Goal: Information Seeking & Learning: Check status

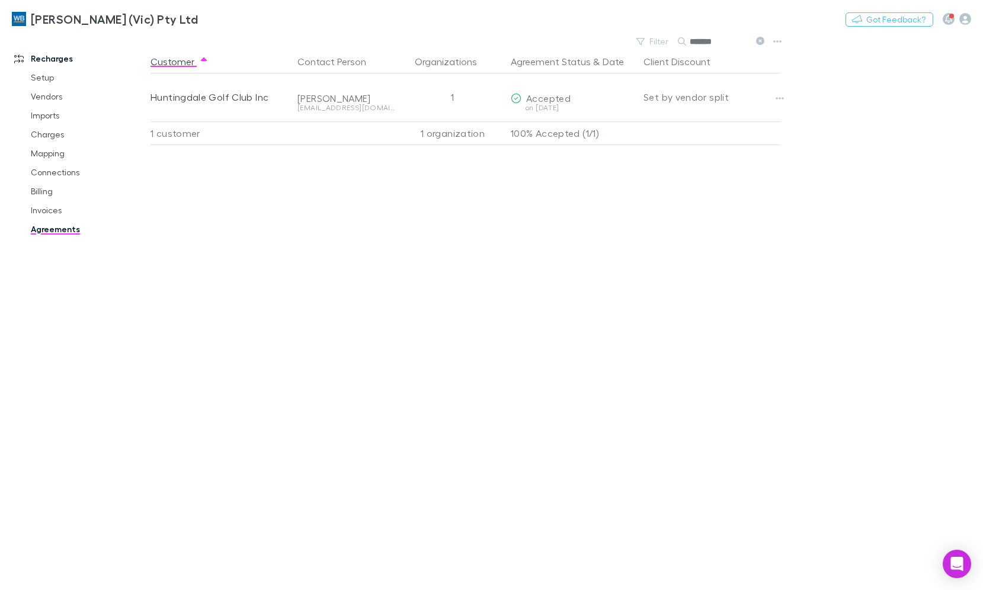
click at [65, 228] on link "Agreements" at bounding box center [88, 229] width 138 height 19
click at [755, 43] on button at bounding box center [760, 41] width 14 height 11
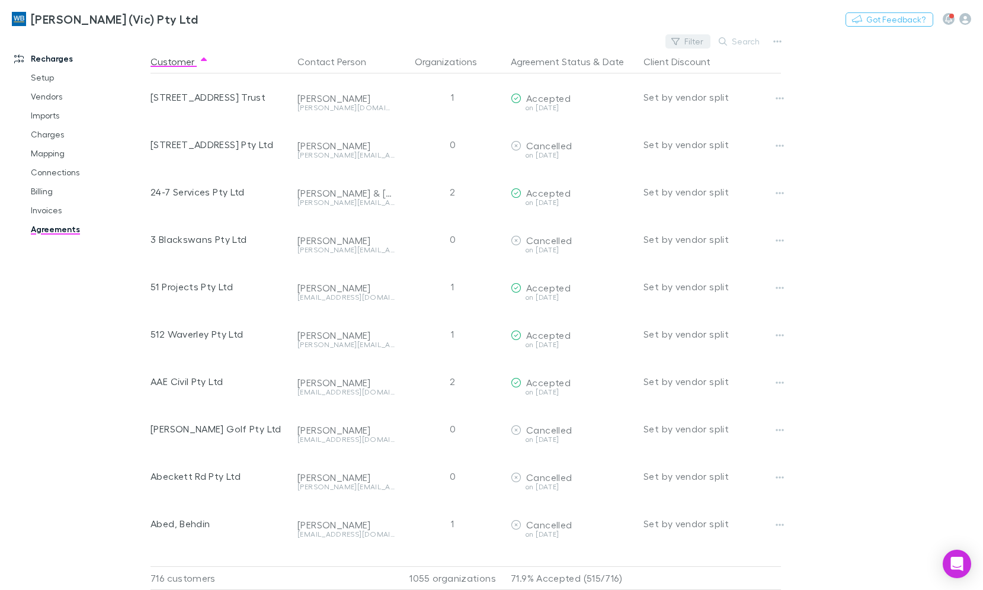
click at [701, 38] on button "Filter" at bounding box center [688, 41] width 45 height 14
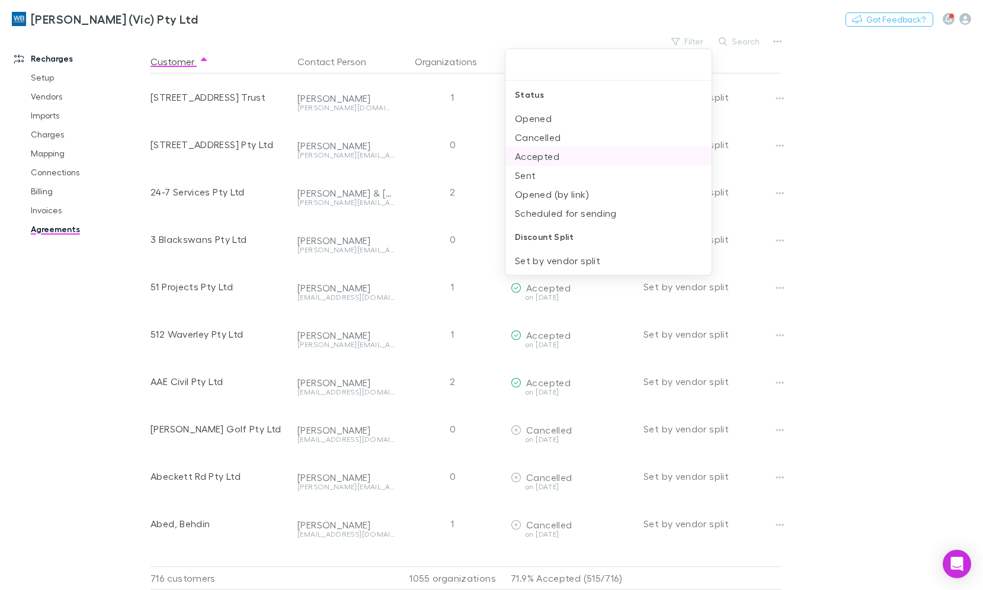
click at [576, 161] on li "Accepted" at bounding box center [609, 156] width 206 height 19
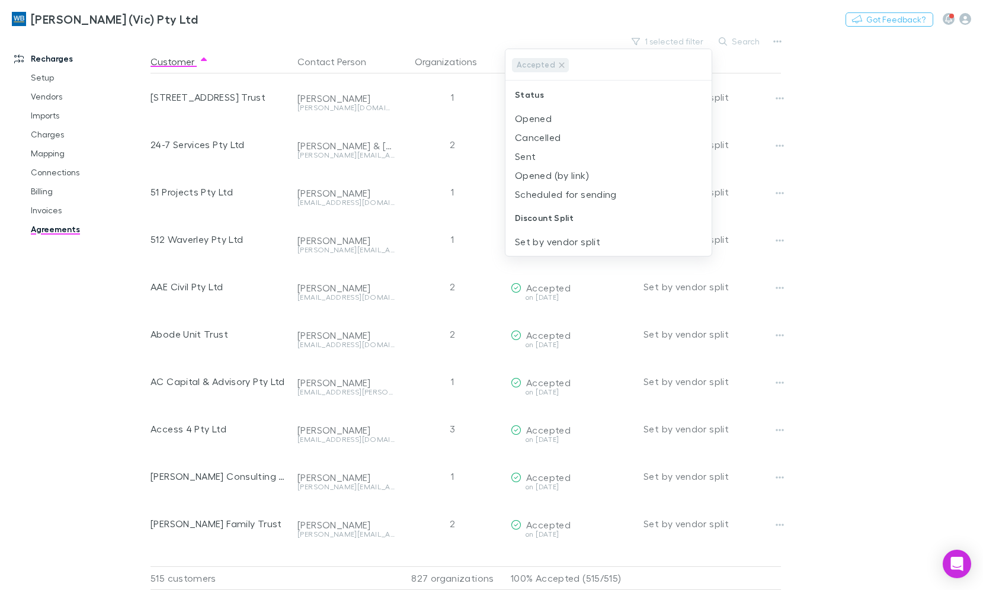
click at [50, 158] on div at bounding box center [491, 295] width 983 height 590
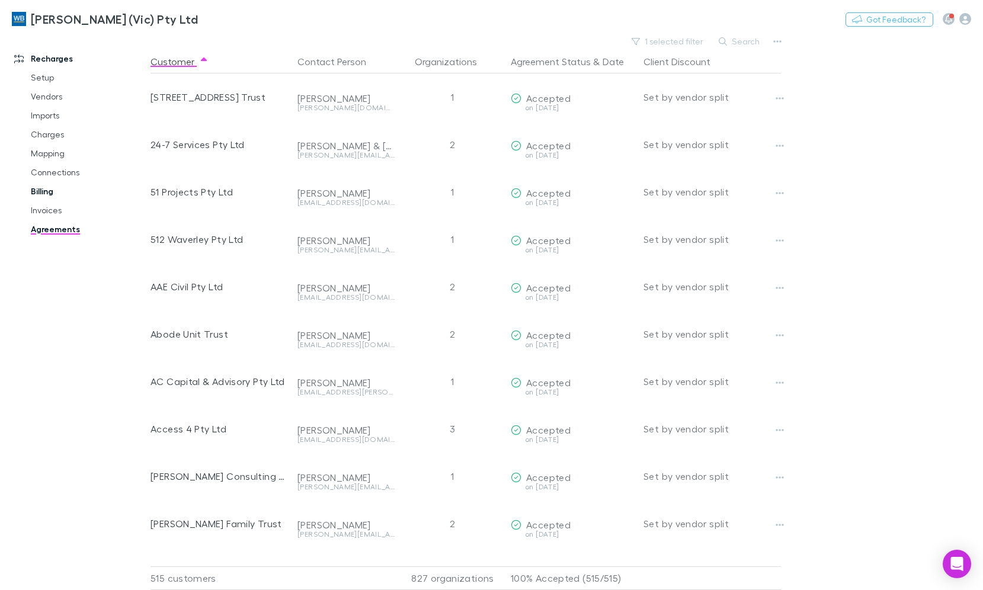
click at [50, 186] on link "Billing" at bounding box center [88, 191] width 138 height 19
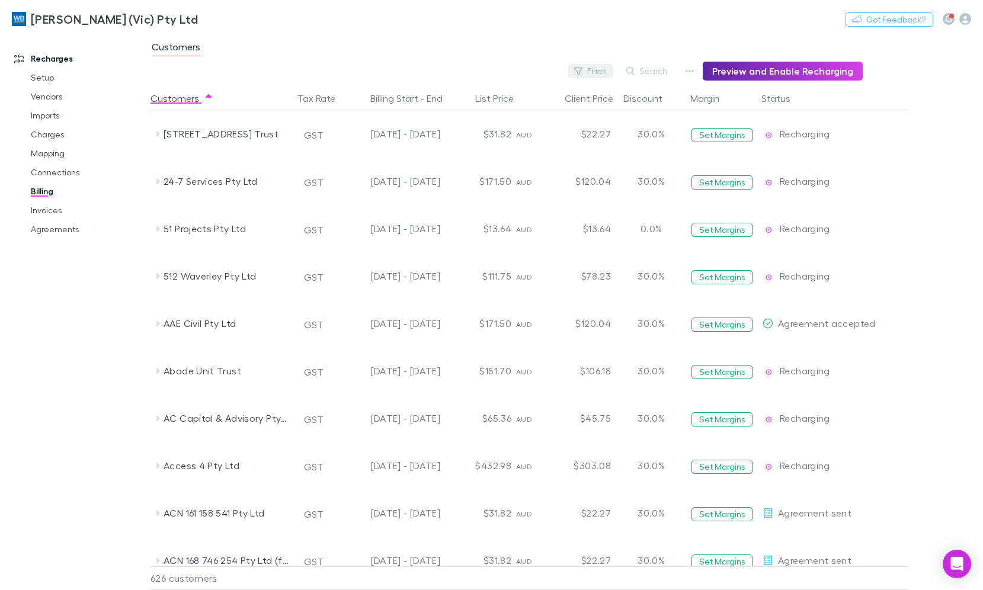
click at [594, 72] on button "Filter" at bounding box center [591, 71] width 45 height 14
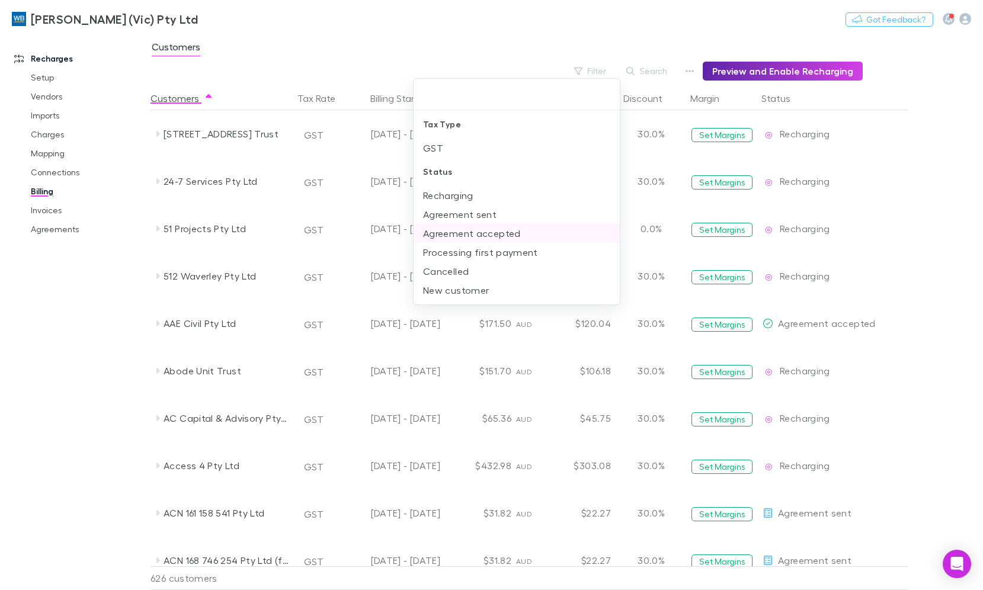
click at [484, 229] on li "Agreement accepted" at bounding box center [517, 233] width 206 height 19
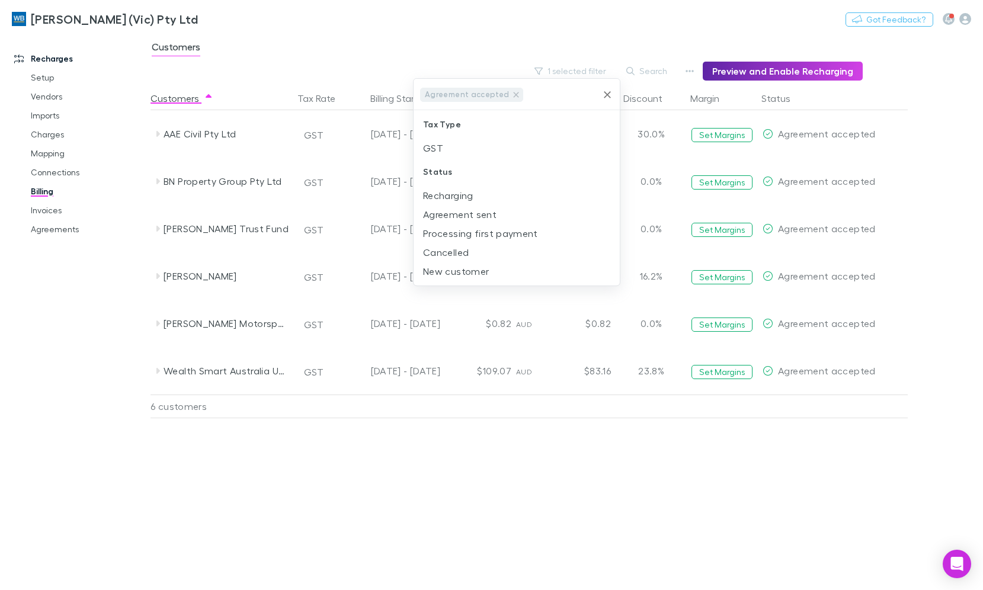
click at [539, 466] on div at bounding box center [491, 295] width 983 height 590
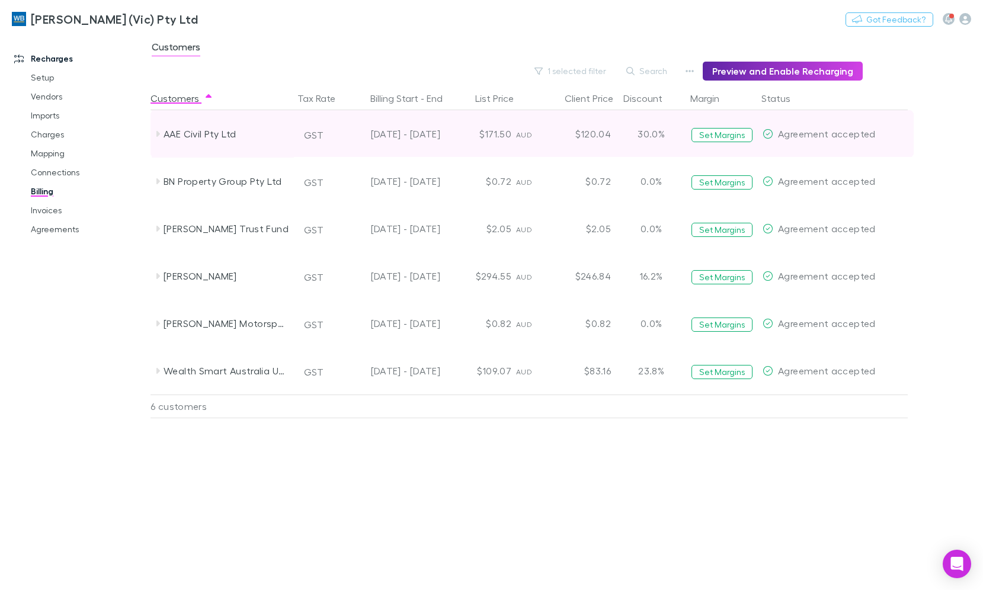
click at [159, 134] on icon at bounding box center [159, 134] width 4 height 6
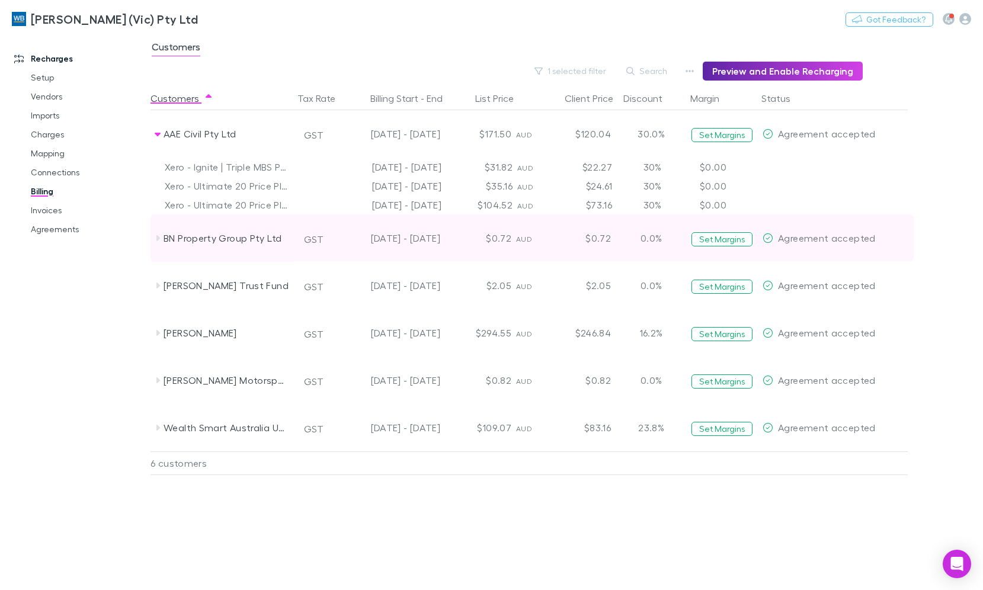
click at [155, 238] on icon at bounding box center [157, 238] width 9 height 9
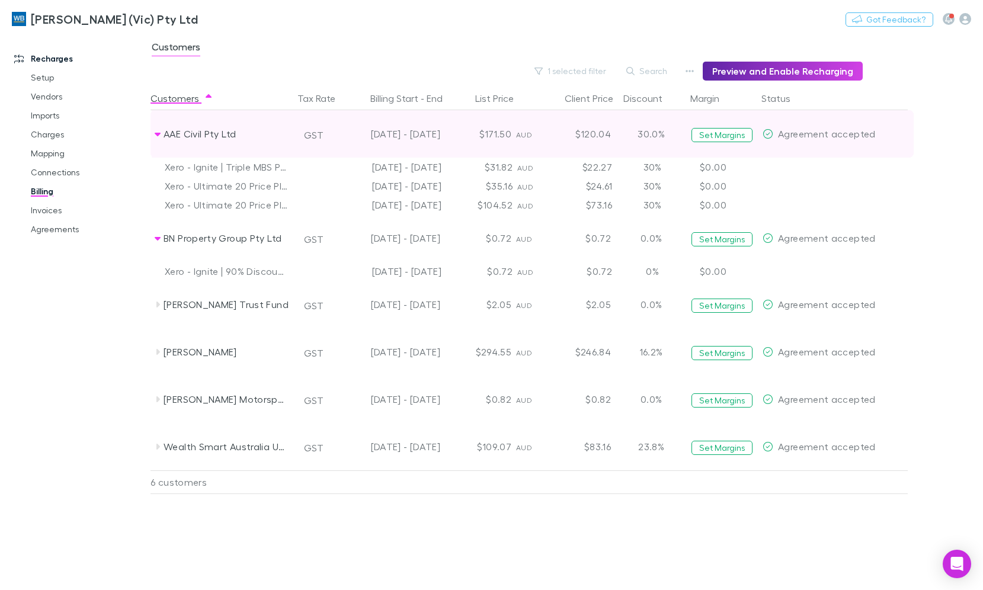
click at [159, 135] on icon at bounding box center [157, 133] width 9 height 9
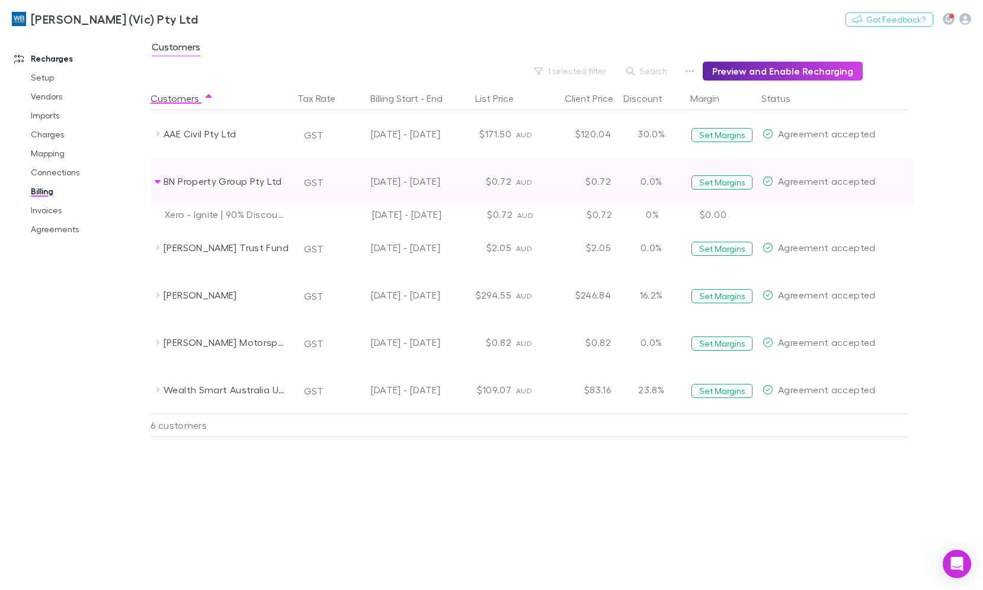
click at [159, 187] on div "BN Property Group Pty Ltd" at bounding box center [223, 181] width 142 height 47
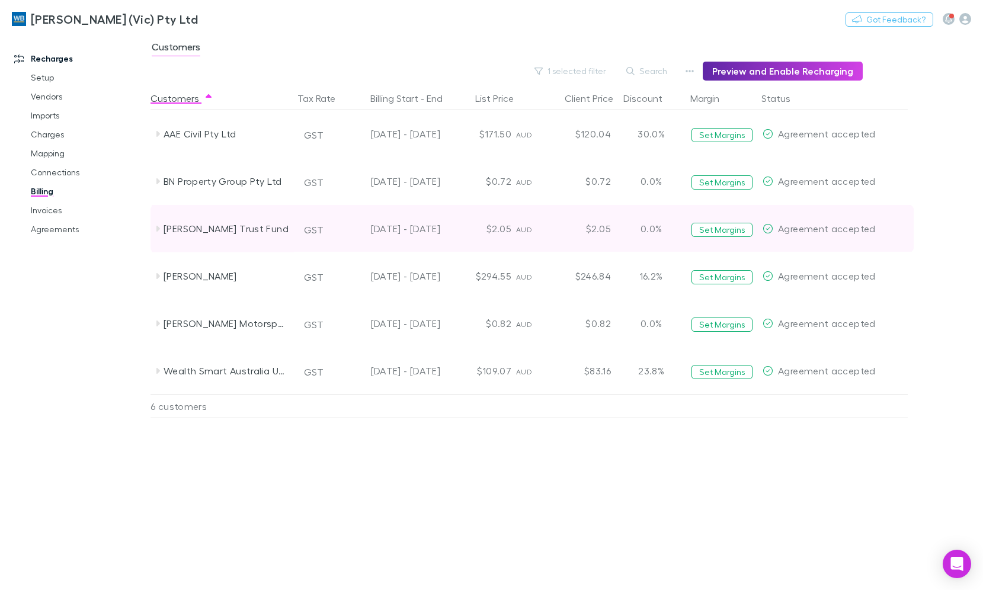
click at [159, 229] on icon at bounding box center [159, 229] width 4 height 6
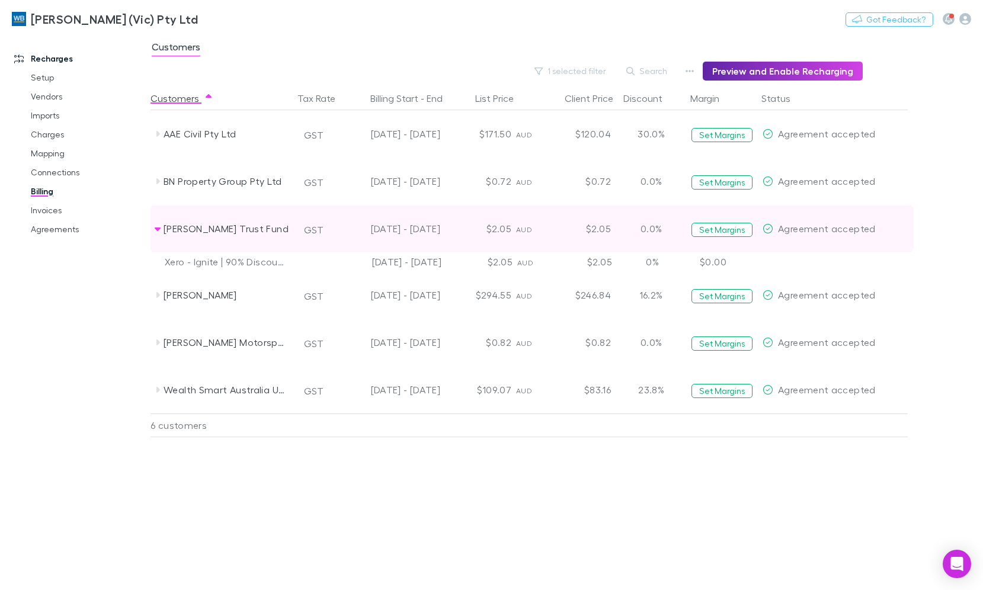
click at [159, 233] on icon at bounding box center [157, 228] width 9 height 9
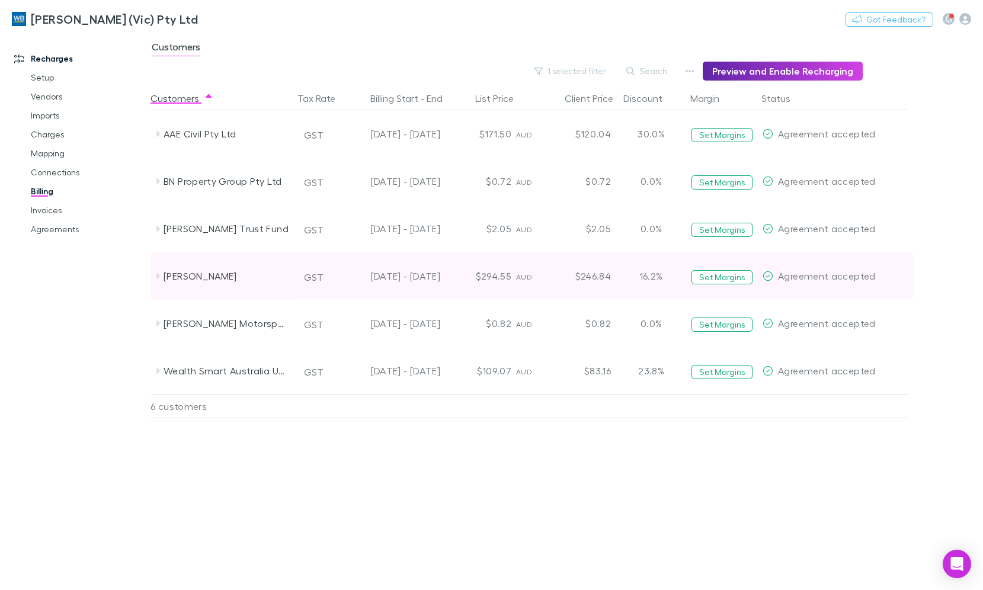
click at [157, 275] on icon at bounding box center [159, 276] width 4 height 6
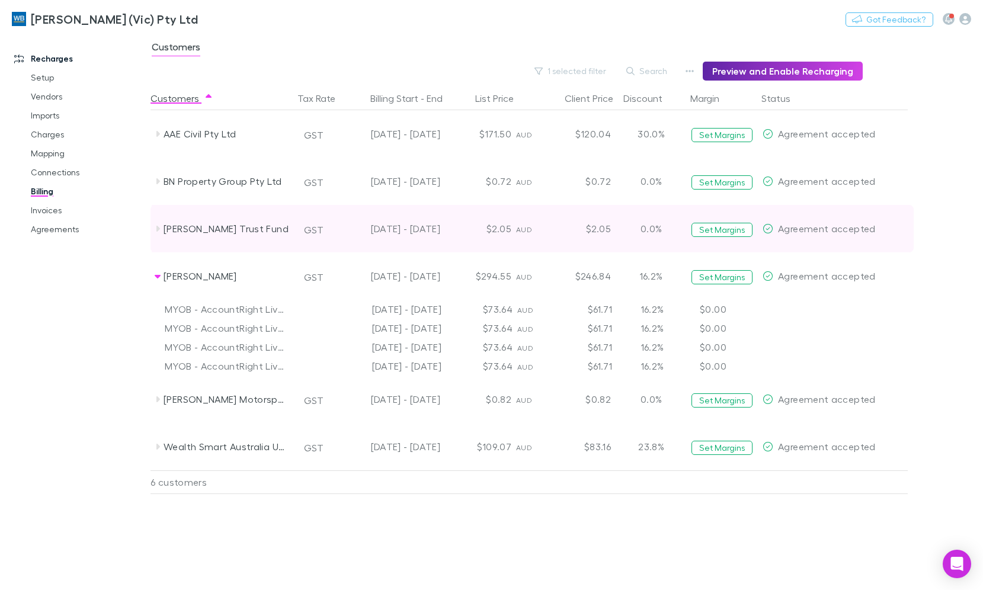
click at [157, 227] on icon at bounding box center [159, 229] width 4 height 6
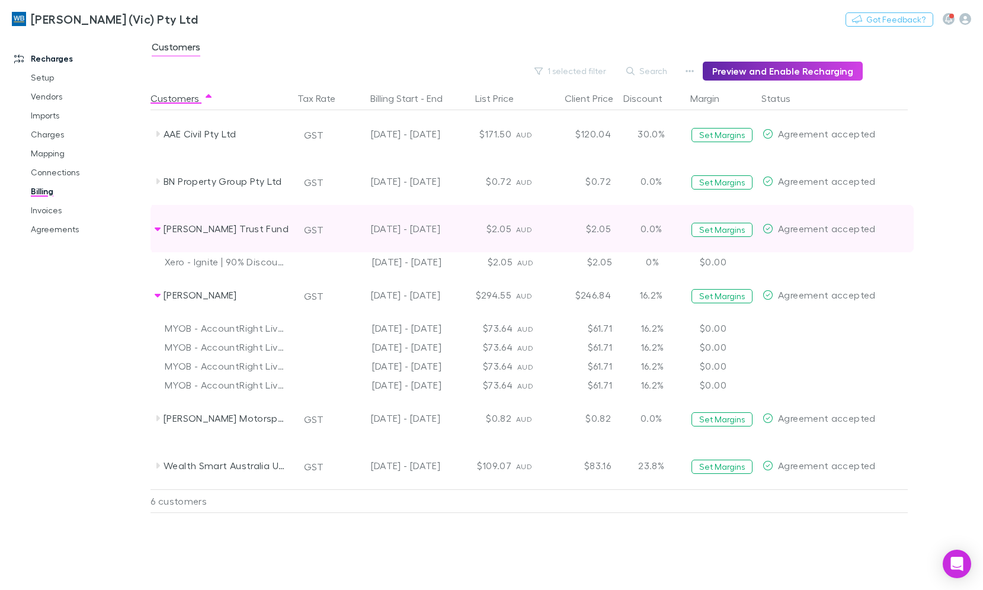
click at [157, 227] on icon at bounding box center [157, 228] width 9 height 9
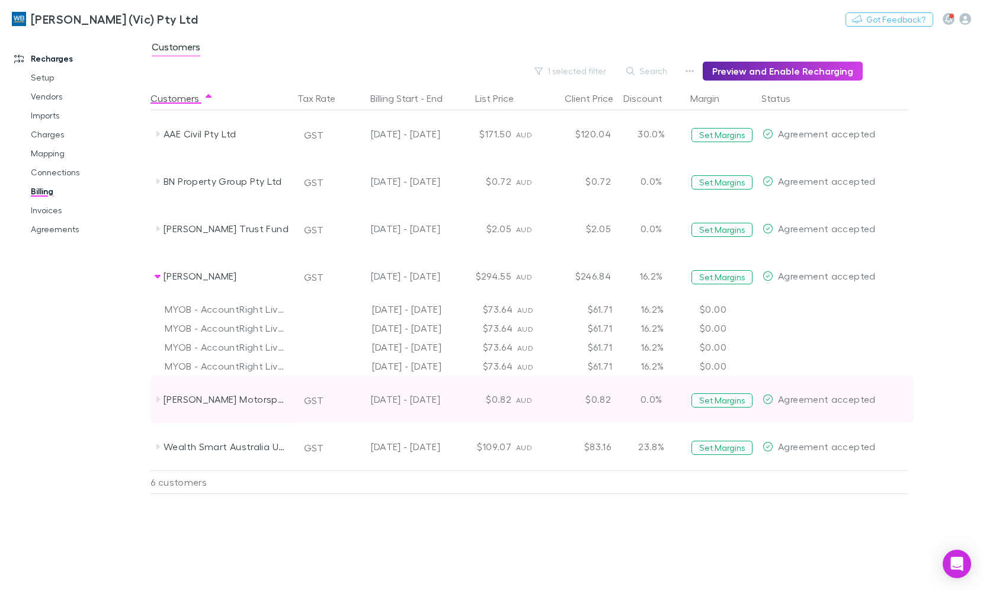
click at [155, 405] on div "Thomas Randle Motorsport" at bounding box center [223, 399] width 142 height 47
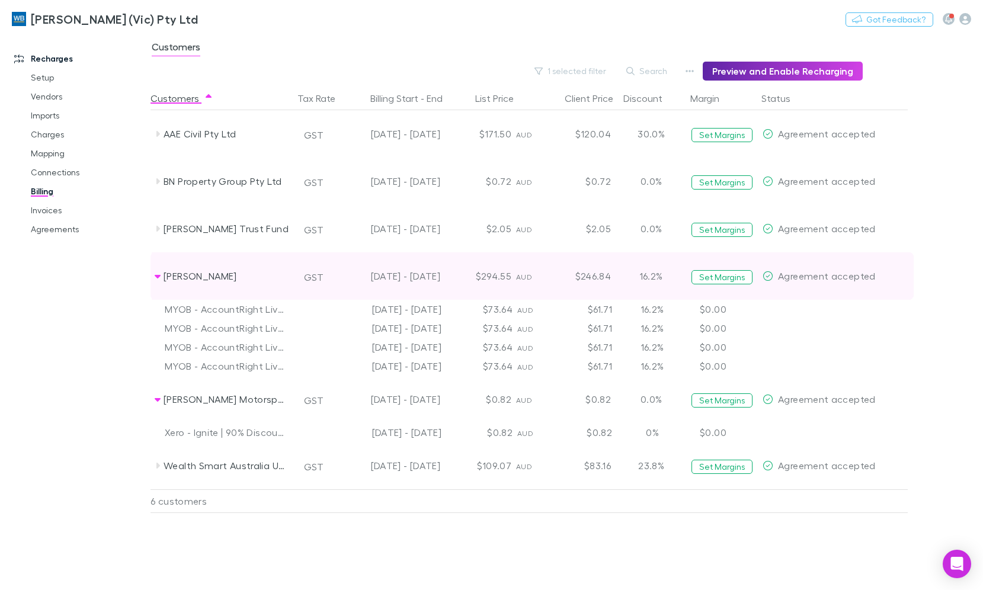
click at [161, 282] on div "Oliver, Damien Mark" at bounding box center [223, 276] width 142 height 47
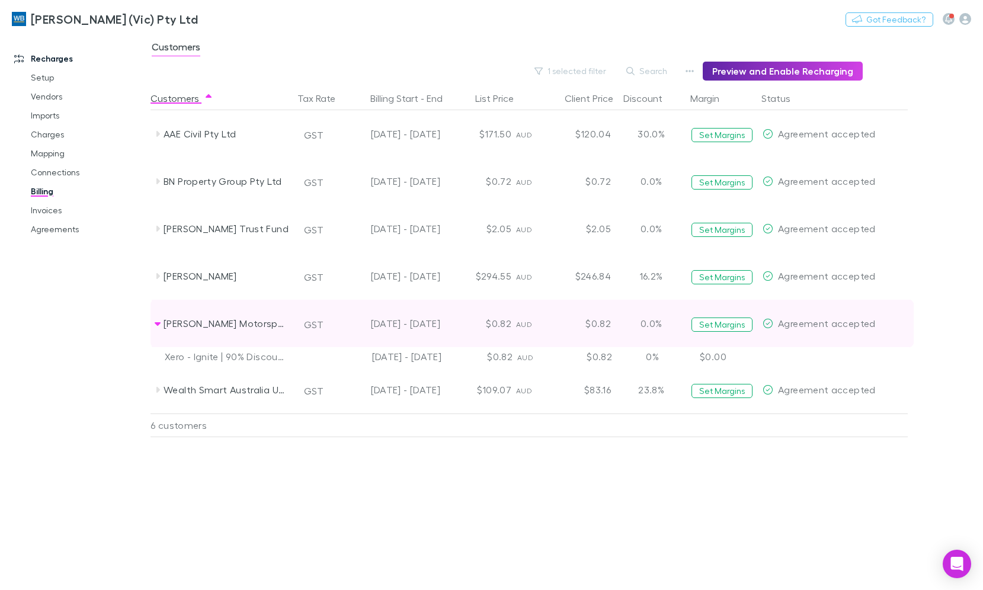
click at [158, 324] on icon at bounding box center [158, 324] width 6 height 4
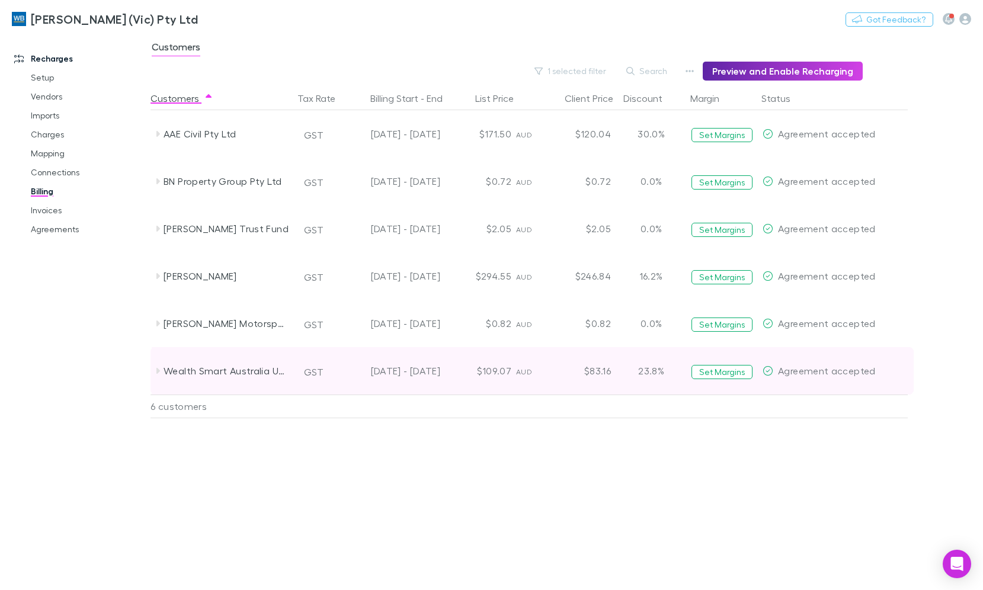
click at [157, 376] on div "Wealth Smart Australia Unit Trust" at bounding box center [223, 370] width 142 height 47
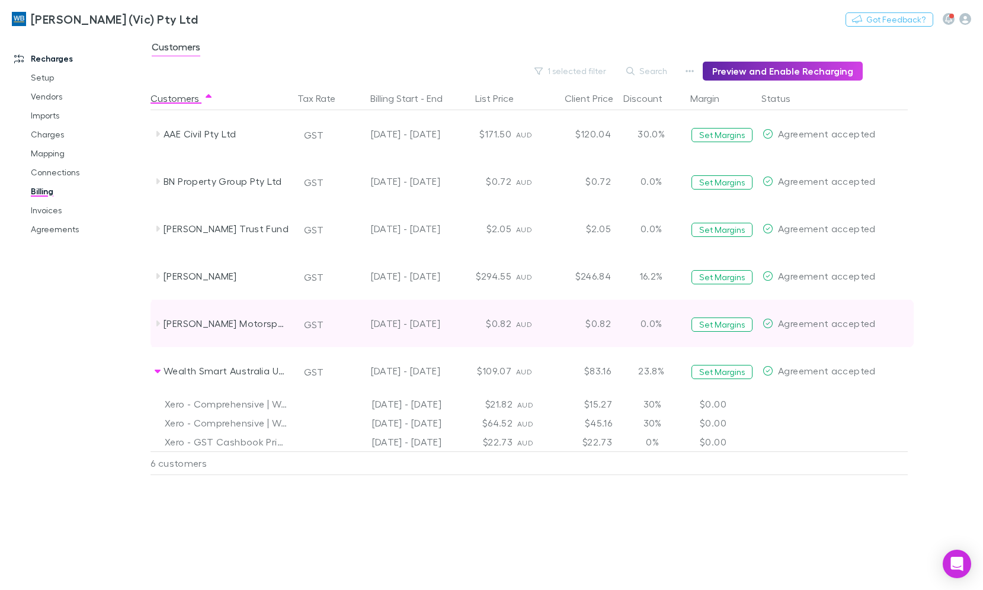
click at [154, 331] on div "Thomas Randle Motorsport" at bounding box center [223, 323] width 142 height 47
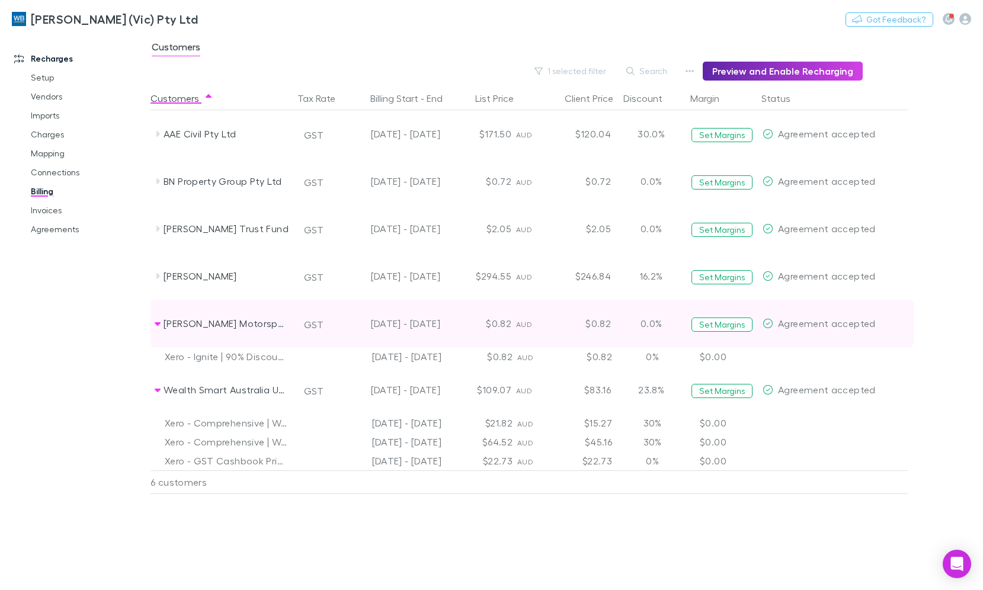
click at [158, 326] on icon at bounding box center [157, 323] width 9 height 9
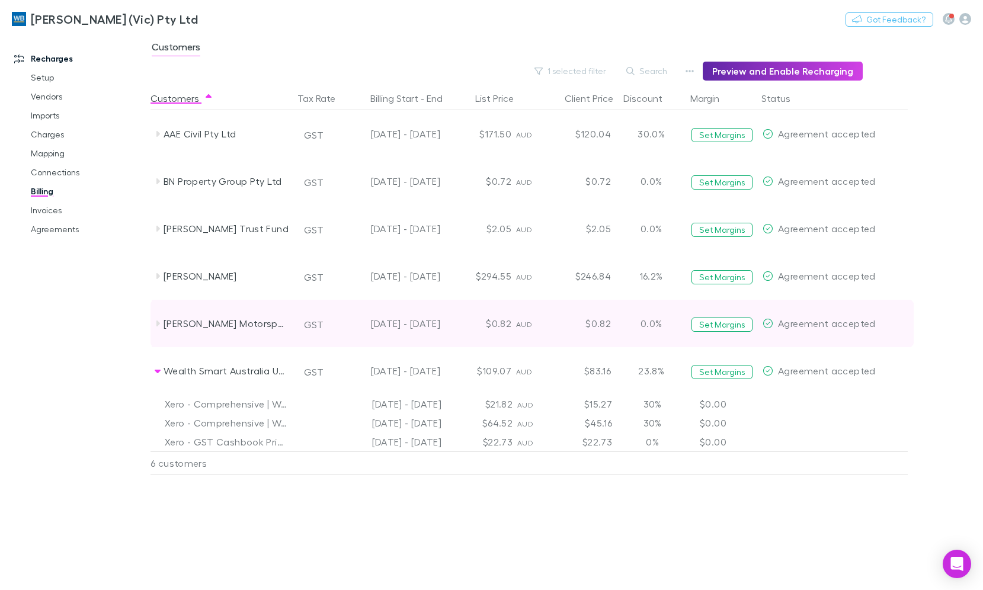
click at [158, 326] on icon at bounding box center [157, 323] width 9 height 9
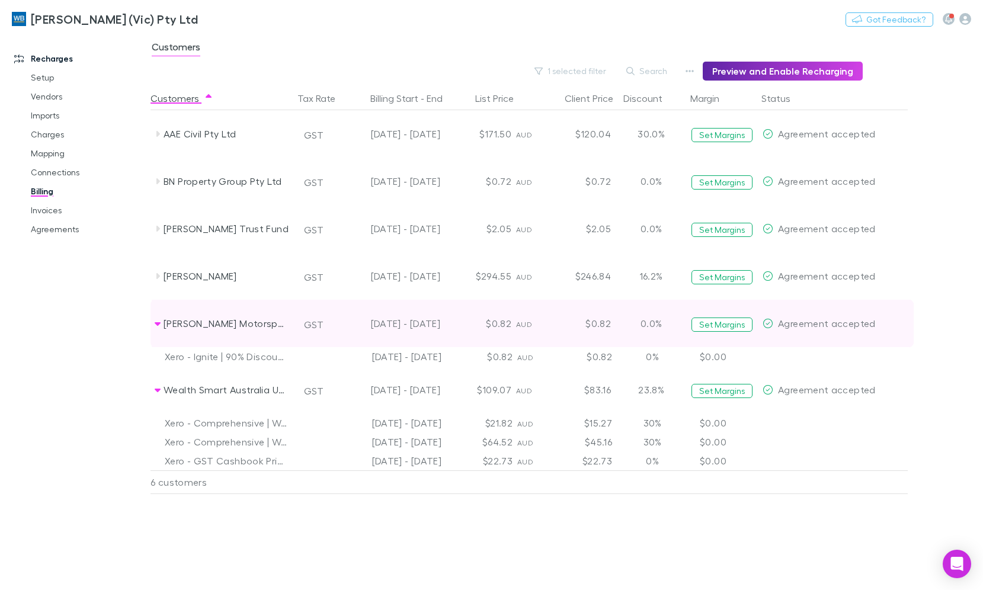
click at [158, 326] on icon at bounding box center [157, 323] width 9 height 9
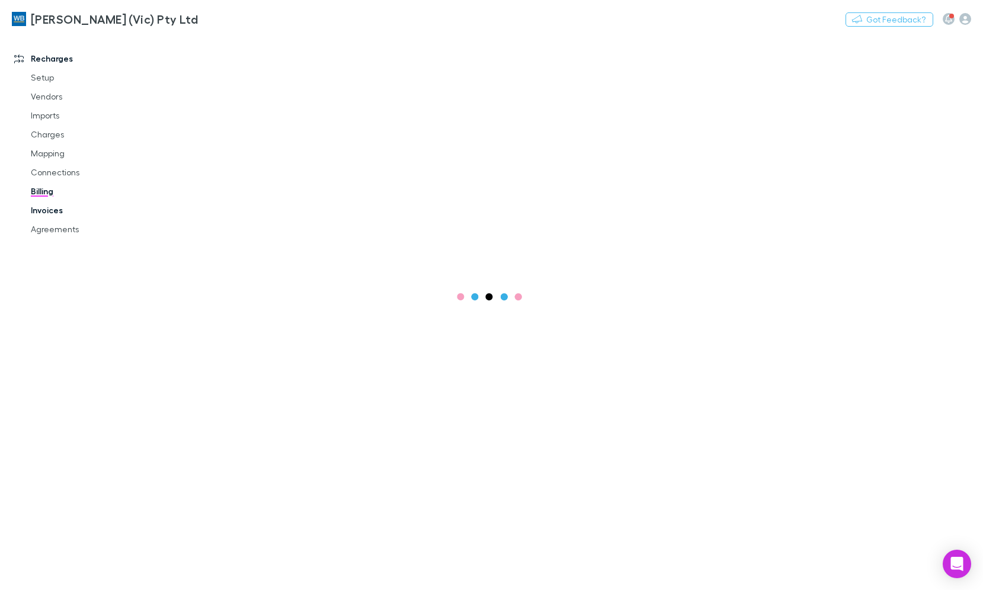
click at [47, 207] on link "Invoices" at bounding box center [88, 210] width 138 height 19
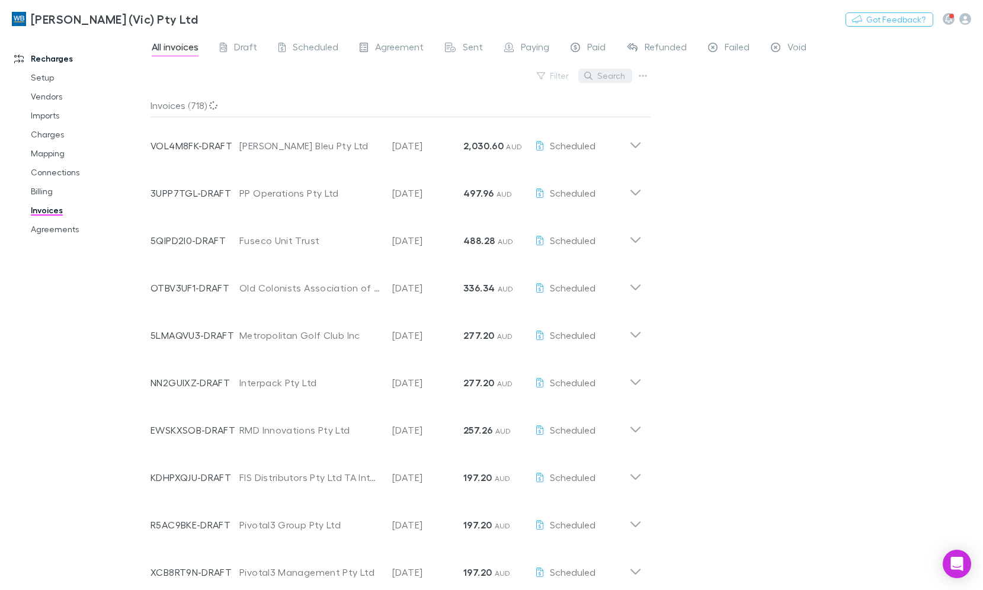
click at [612, 78] on button "Search" at bounding box center [606, 76] width 54 height 14
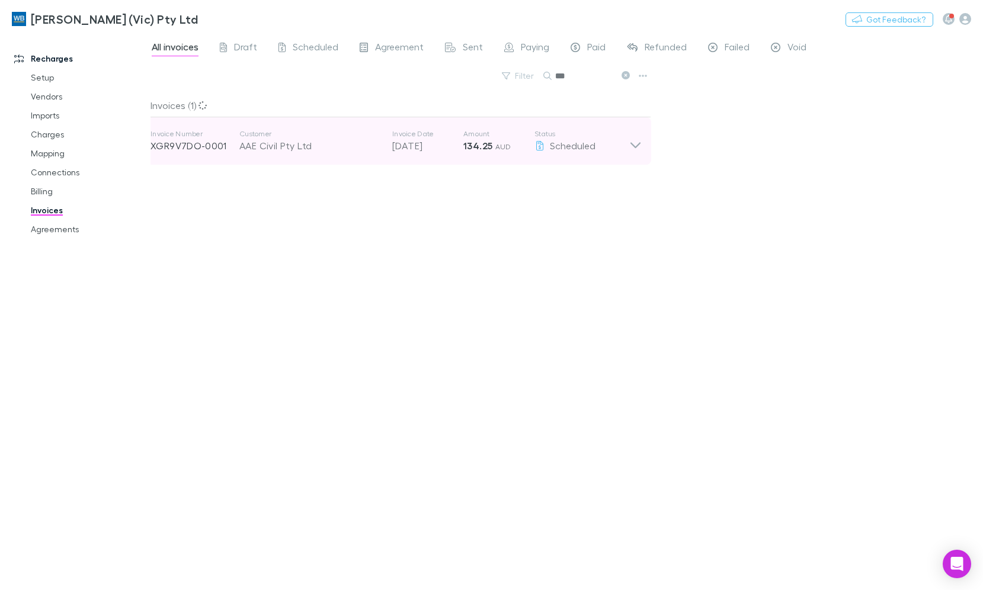
type input "***"
click at [638, 148] on icon at bounding box center [636, 141] width 12 height 24
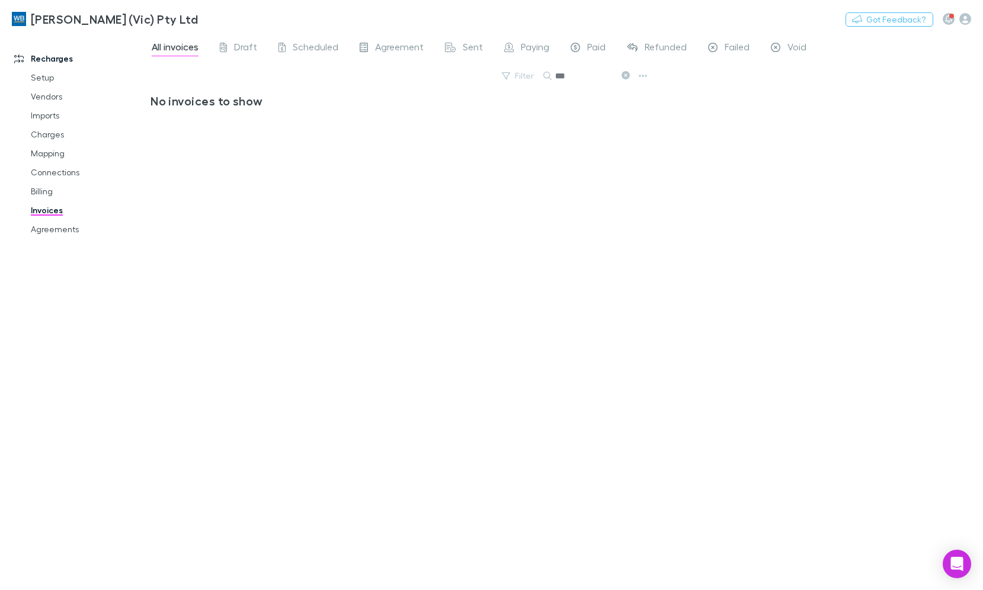
click at [599, 78] on input "***" at bounding box center [584, 76] width 59 height 17
click at [630, 73] on button at bounding box center [625, 76] width 14 height 11
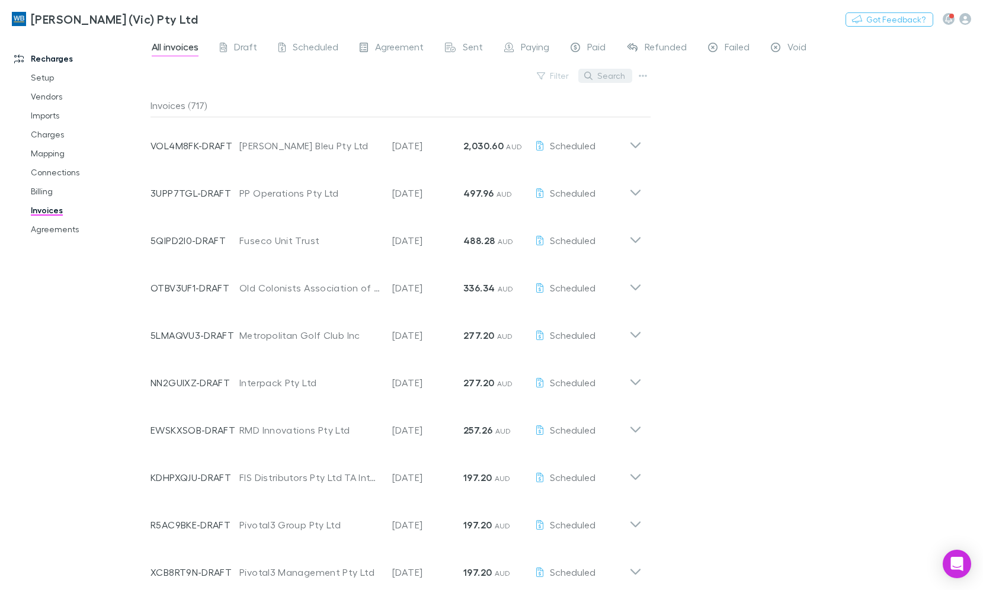
click at [625, 75] on button "Search" at bounding box center [606, 76] width 54 height 14
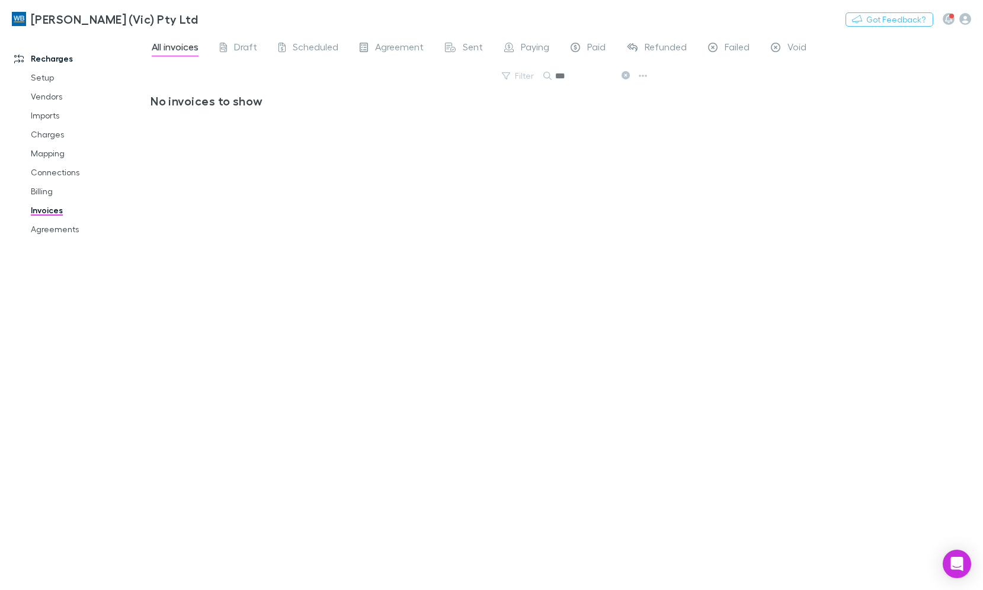
type input "***"
click at [58, 213] on link "Invoices" at bounding box center [88, 210] width 138 height 19
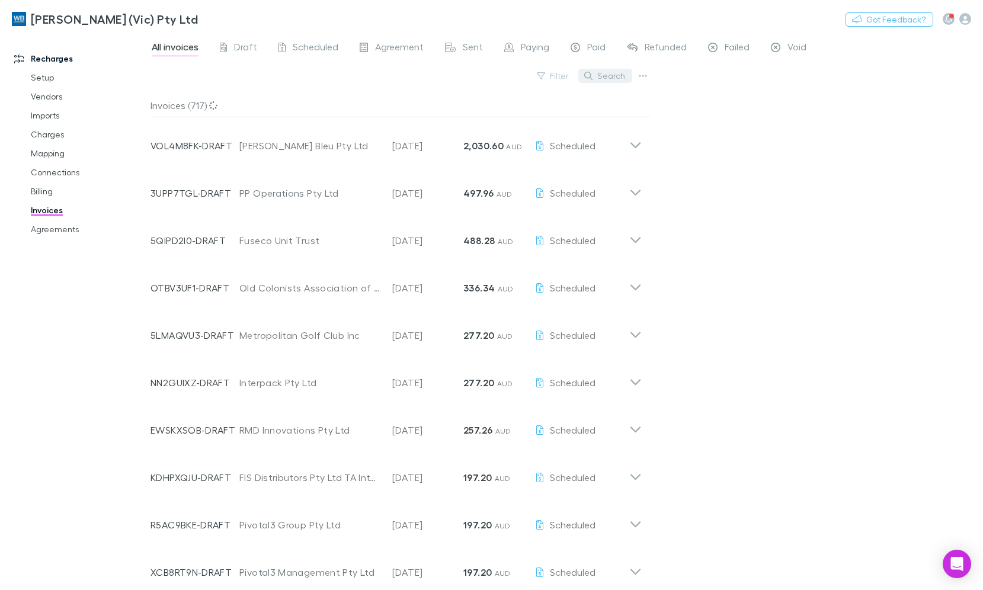
click at [608, 75] on button "Search" at bounding box center [606, 76] width 54 height 14
type input "***"
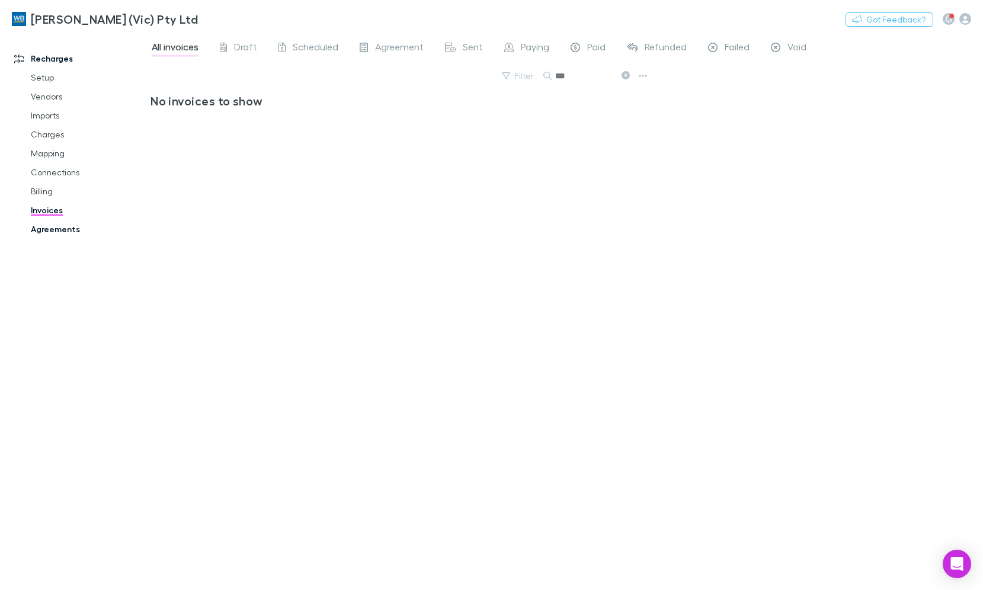
click at [60, 227] on link "Agreements" at bounding box center [88, 229] width 138 height 19
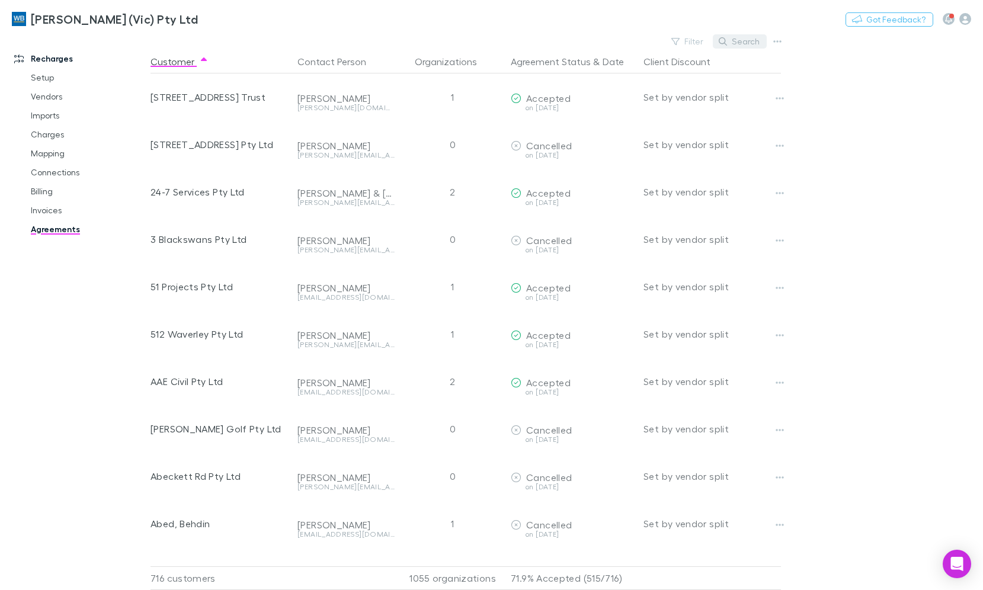
click at [732, 39] on button "Search" at bounding box center [740, 41] width 54 height 14
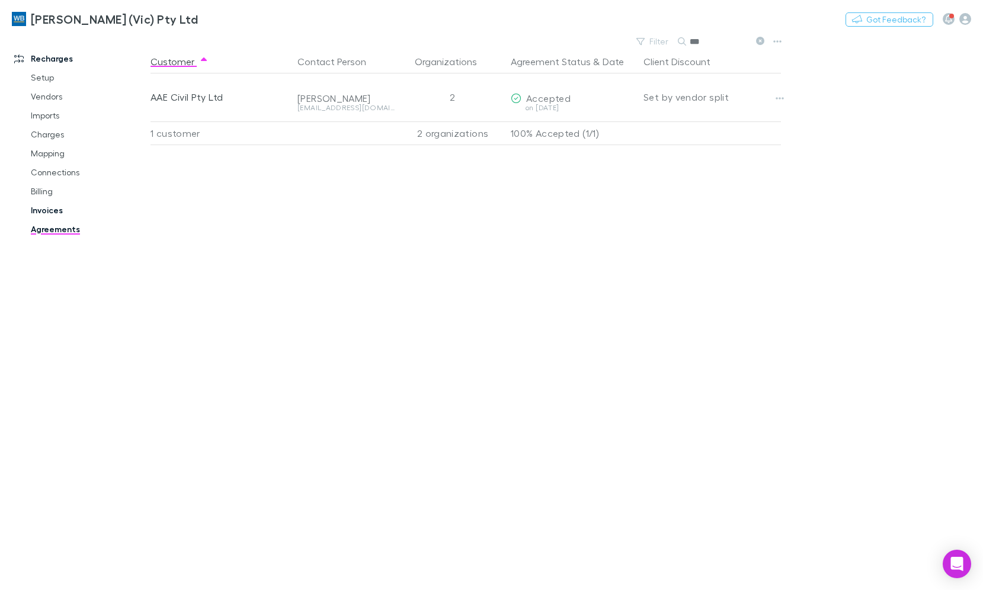
type input "***"
click at [53, 214] on link "Invoices" at bounding box center [88, 210] width 138 height 19
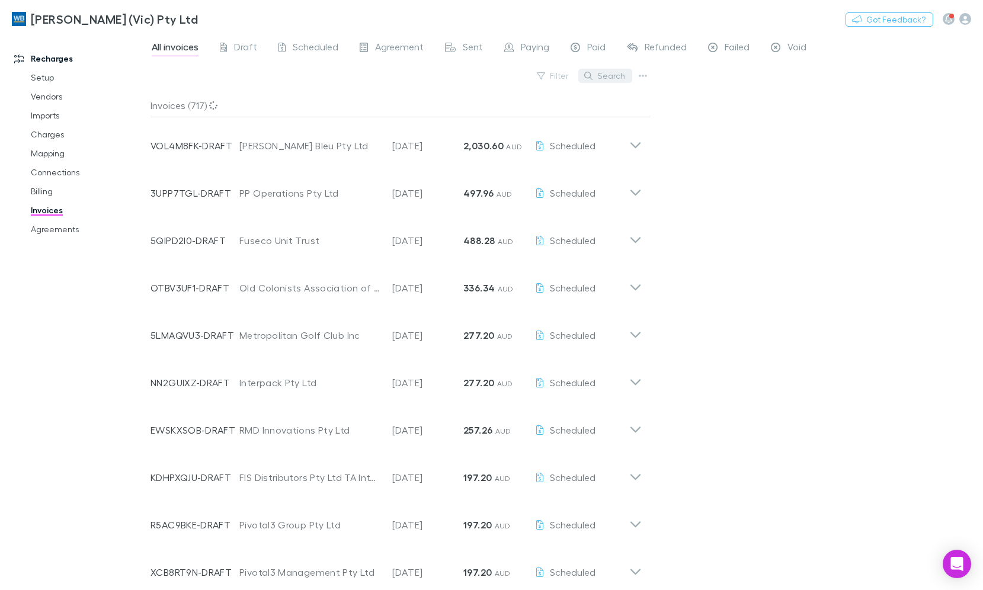
click at [617, 76] on button "Search" at bounding box center [606, 76] width 54 height 14
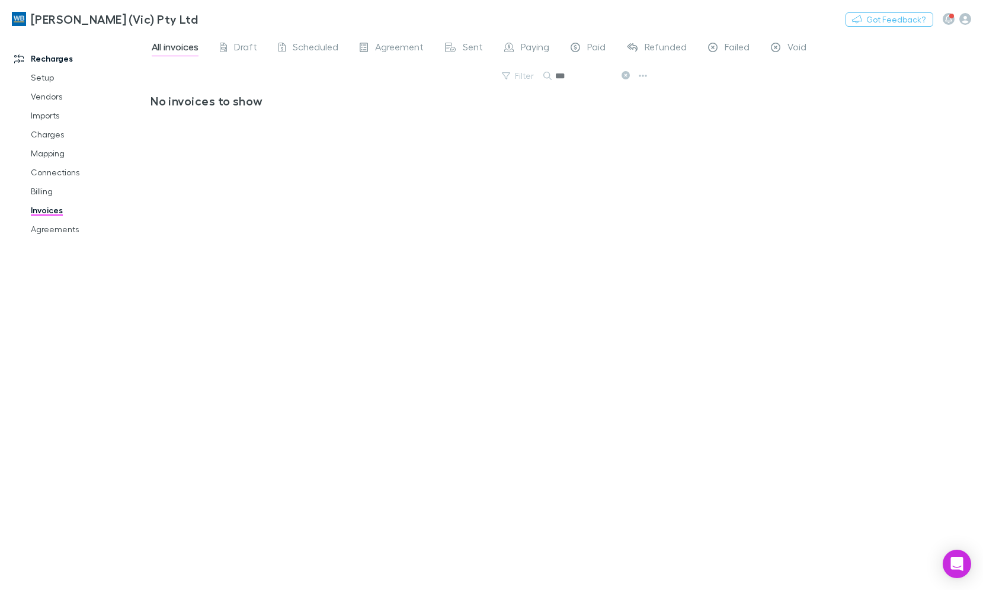
click at [623, 76] on icon at bounding box center [626, 75] width 8 height 8
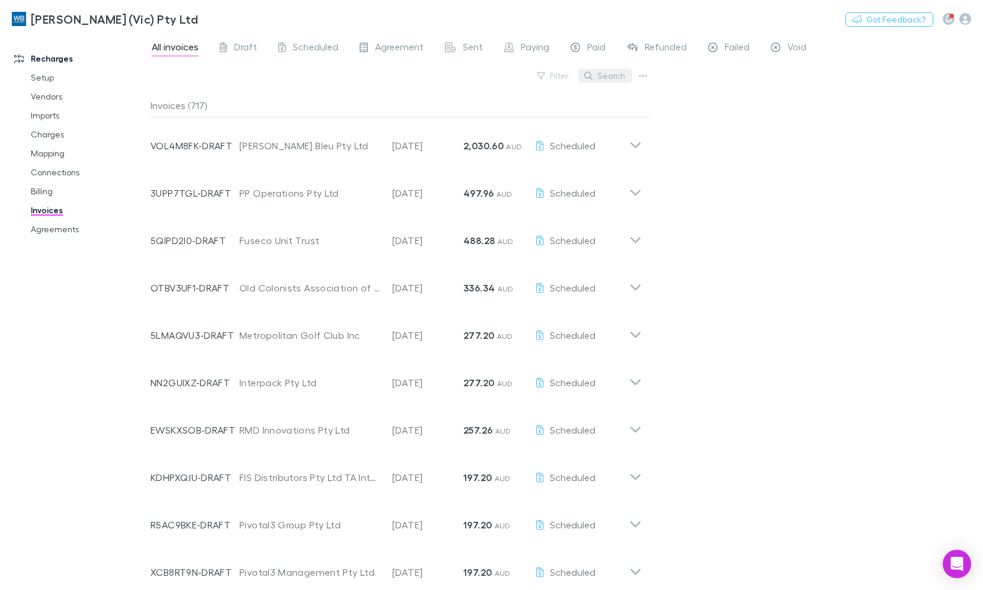
click at [622, 79] on button "Search" at bounding box center [606, 76] width 54 height 14
type input "*"
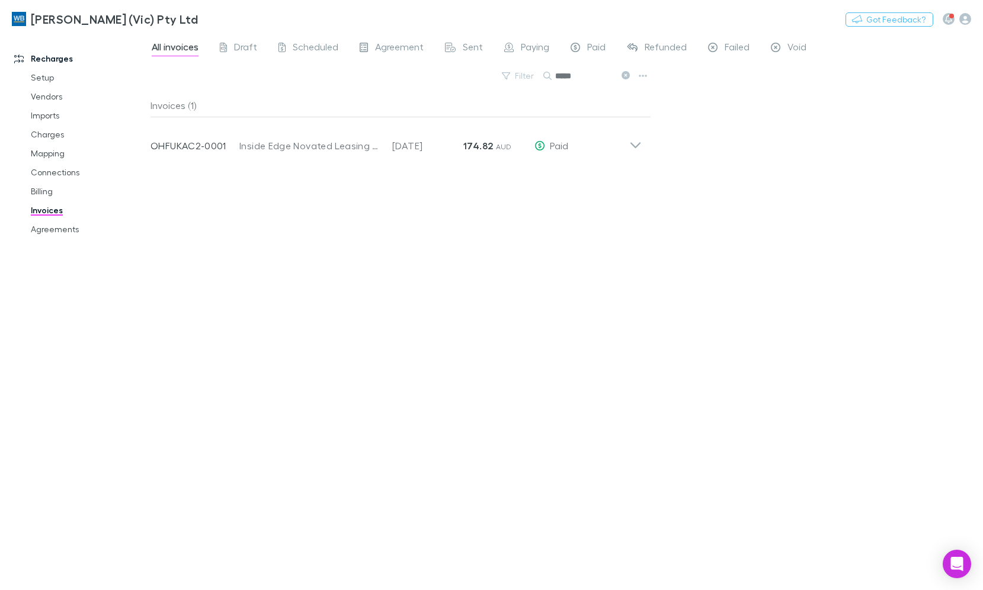
type input "*****"
click at [624, 75] on icon at bounding box center [626, 75] width 8 height 8
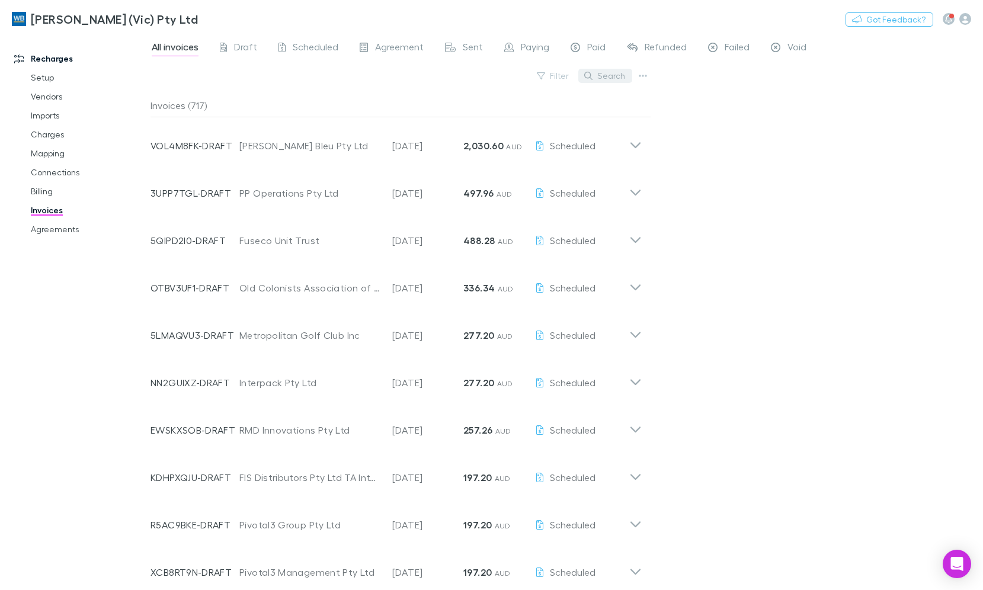
click at [608, 71] on button "Search" at bounding box center [606, 76] width 54 height 14
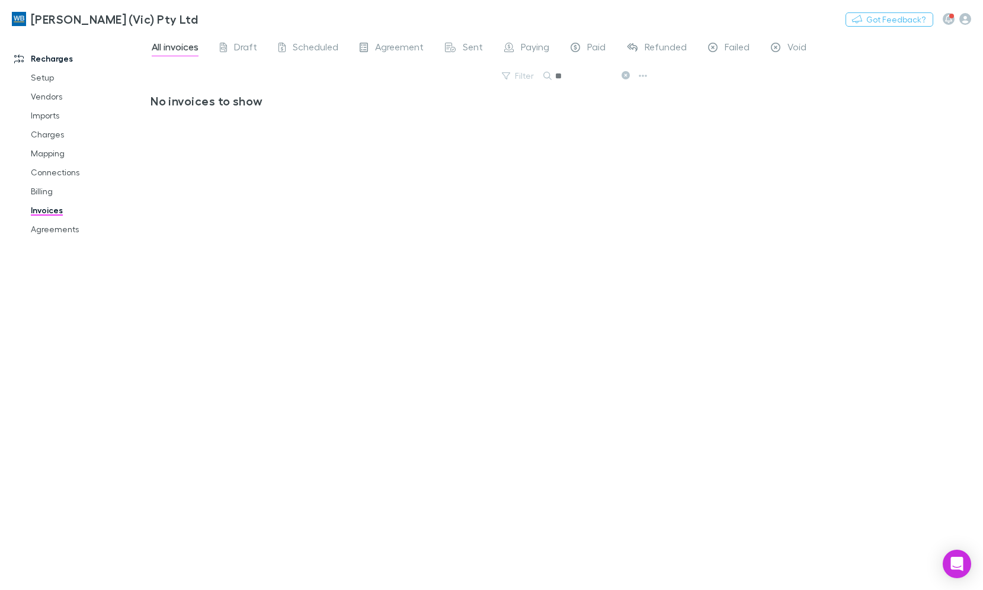
type input "*"
type input "***"
click at [65, 235] on link "Agreements" at bounding box center [88, 229] width 138 height 19
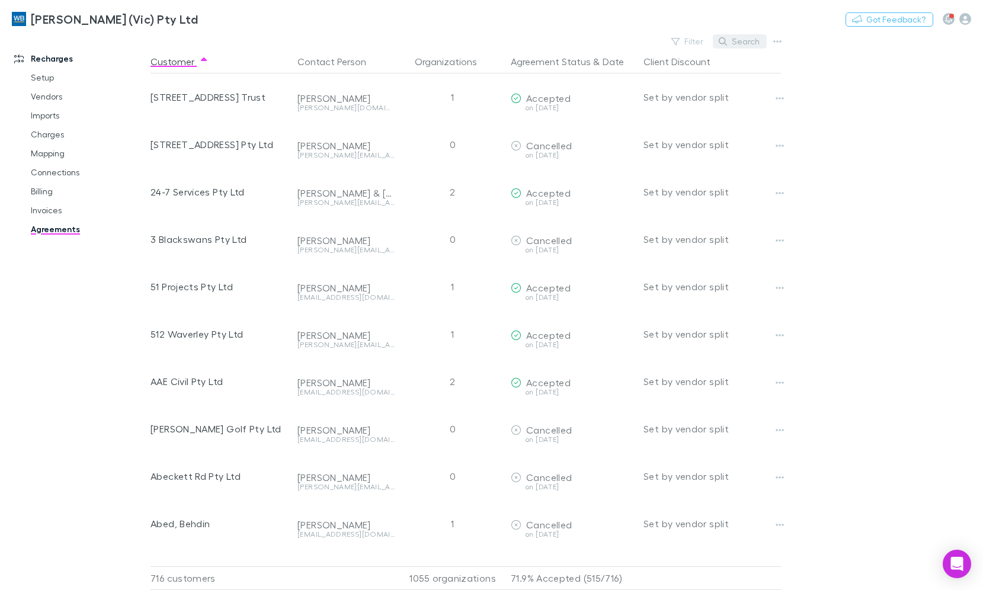
click at [737, 37] on button "Search" at bounding box center [740, 41] width 54 height 14
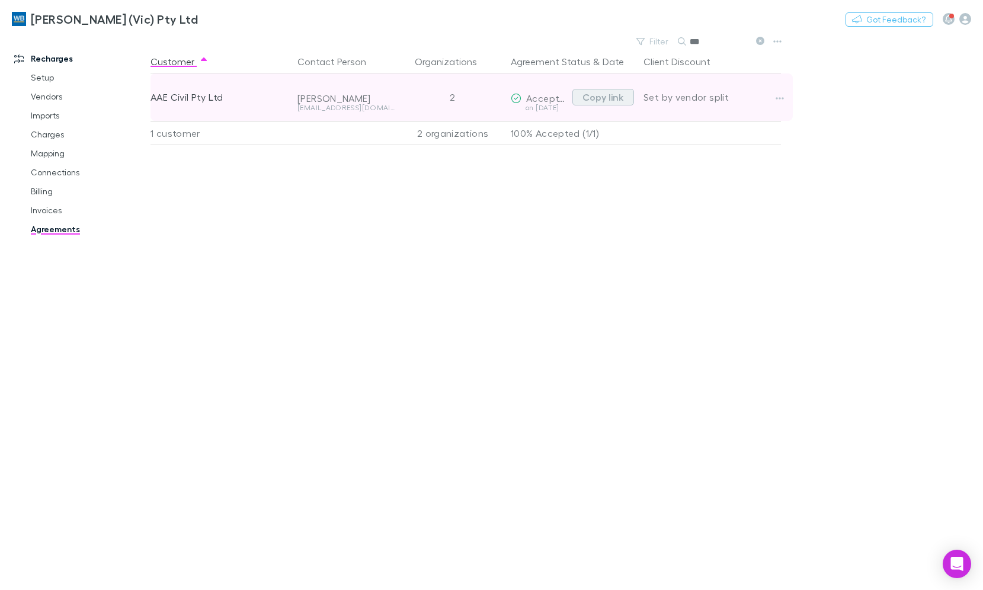
type input "***"
click at [617, 97] on button "Copy link" at bounding box center [604, 97] width 62 height 17
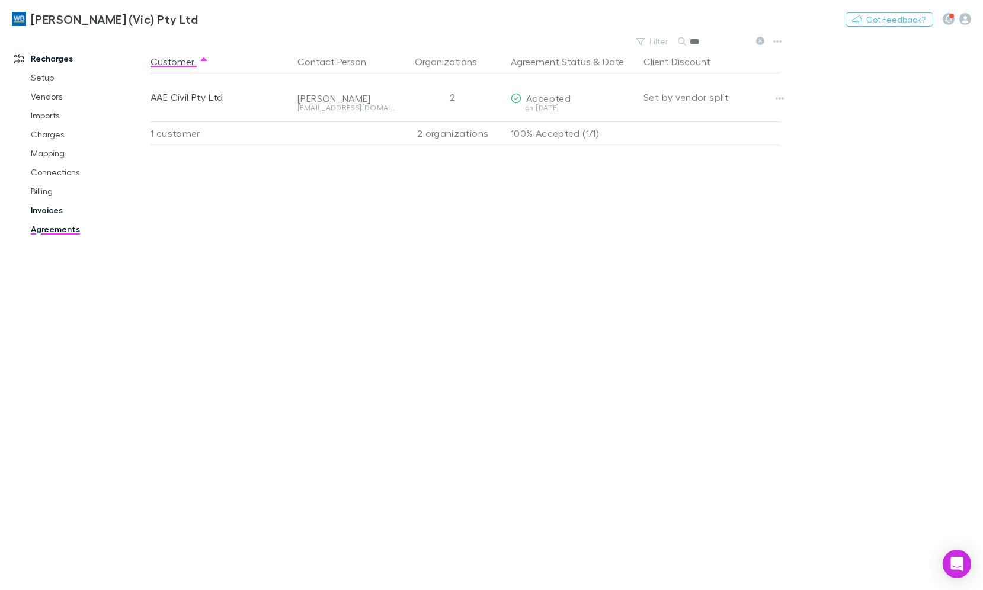
click at [44, 207] on link "Invoices" at bounding box center [88, 210] width 138 height 19
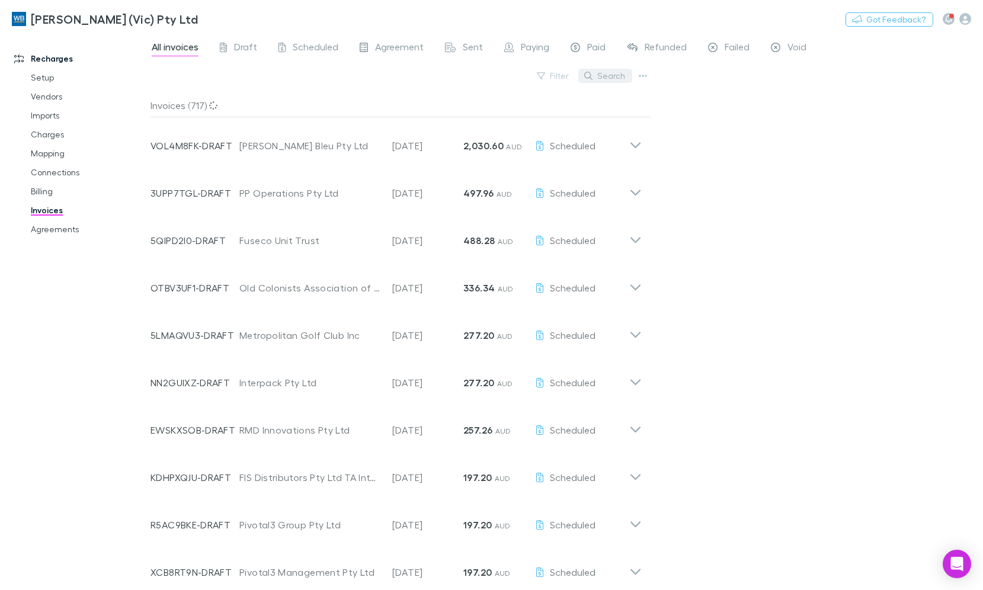
click at [617, 72] on button "Search" at bounding box center [606, 76] width 54 height 14
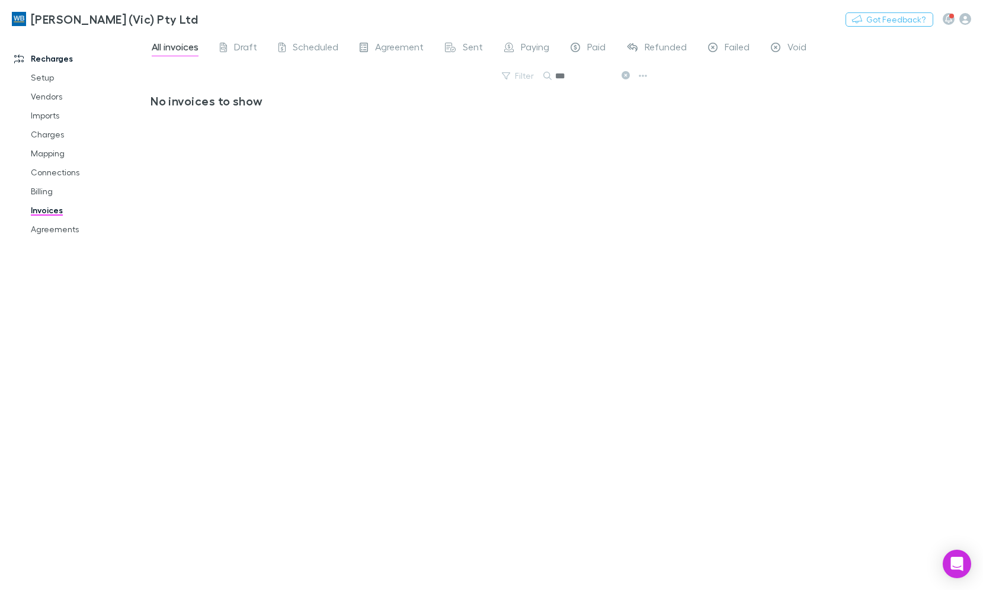
click at [625, 76] on icon at bounding box center [626, 75] width 8 height 8
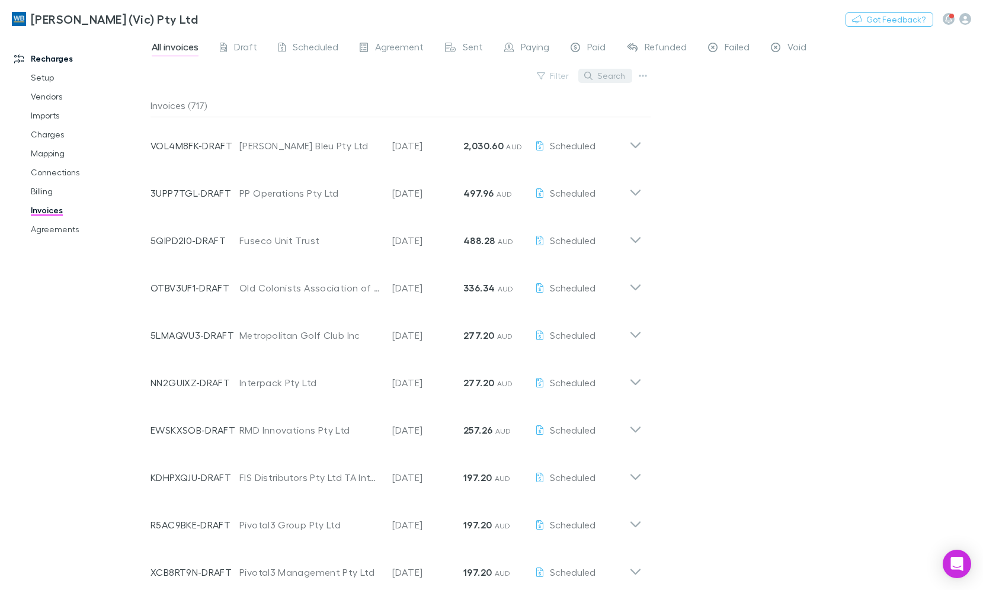
click at [616, 71] on button "Search" at bounding box center [606, 76] width 54 height 14
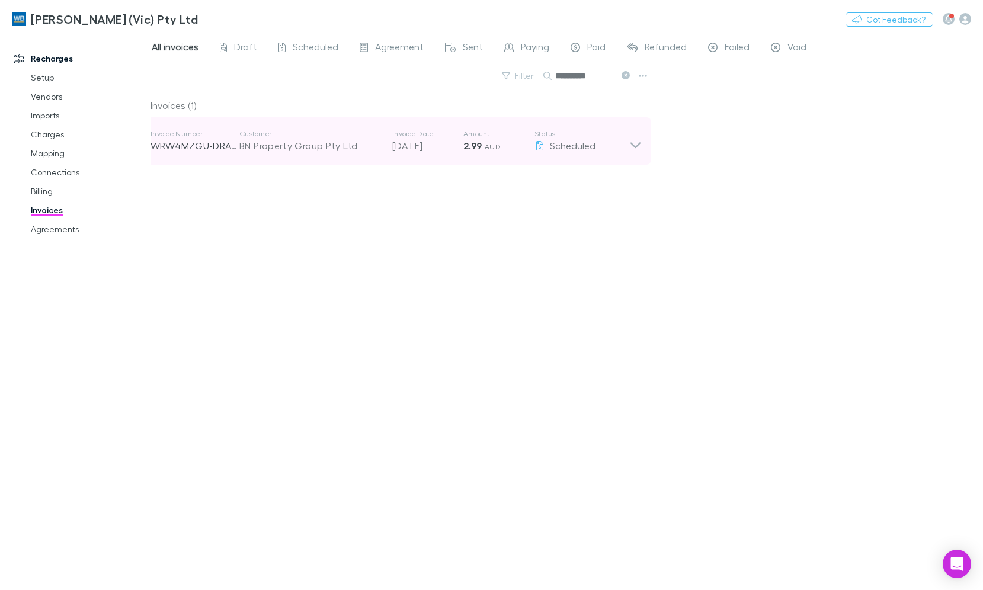
type input "**********"
click at [641, 145] on icon at bounding box center [636, 141] width 12 height 24
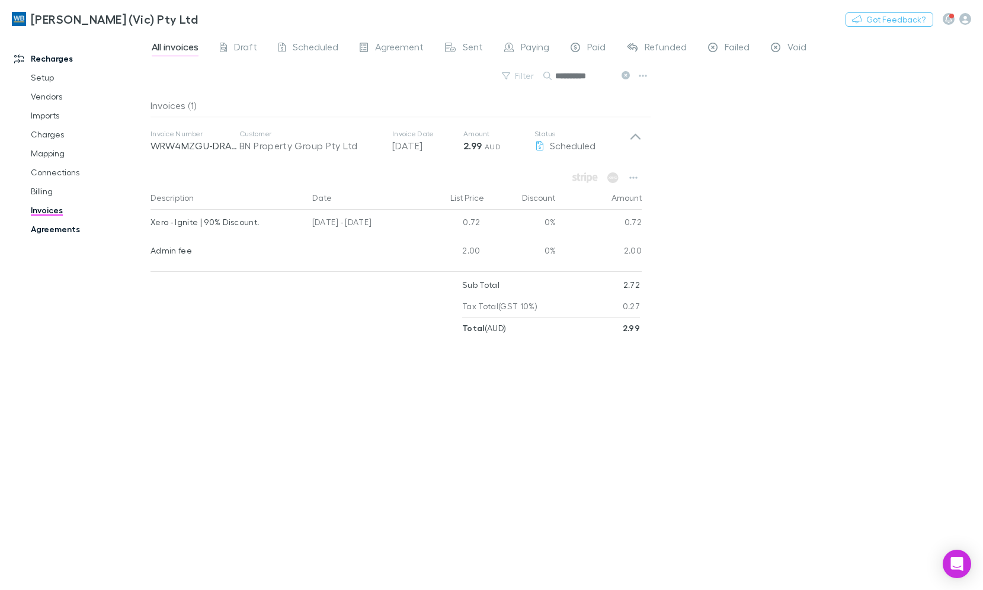
click at [60, 230] on link "Agreements" at bounding box center [88, 229] width 138 height 19
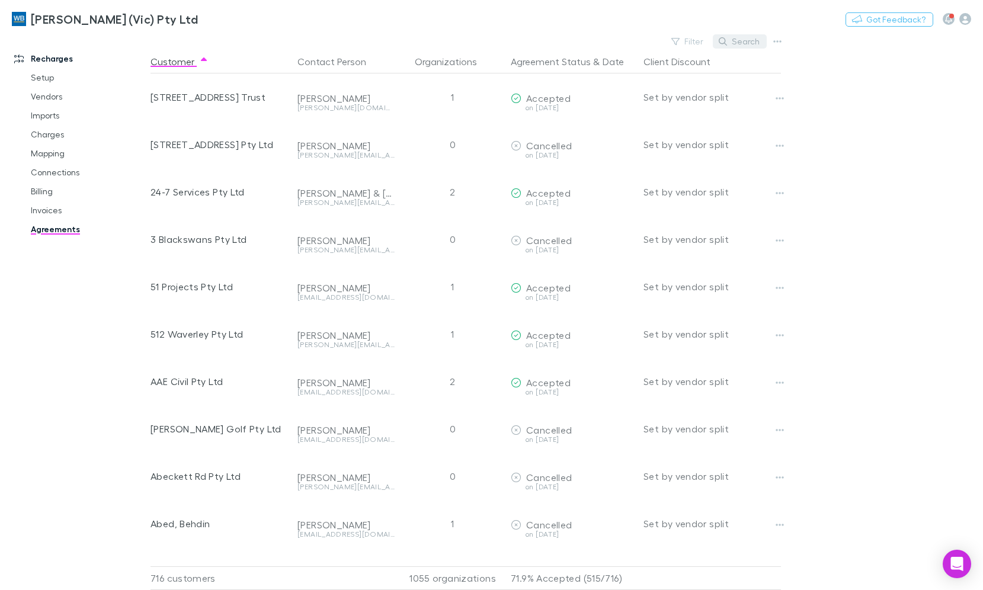
click at [737, 41] on button "Search" at bounding box center [740, 41] width 54 height 14
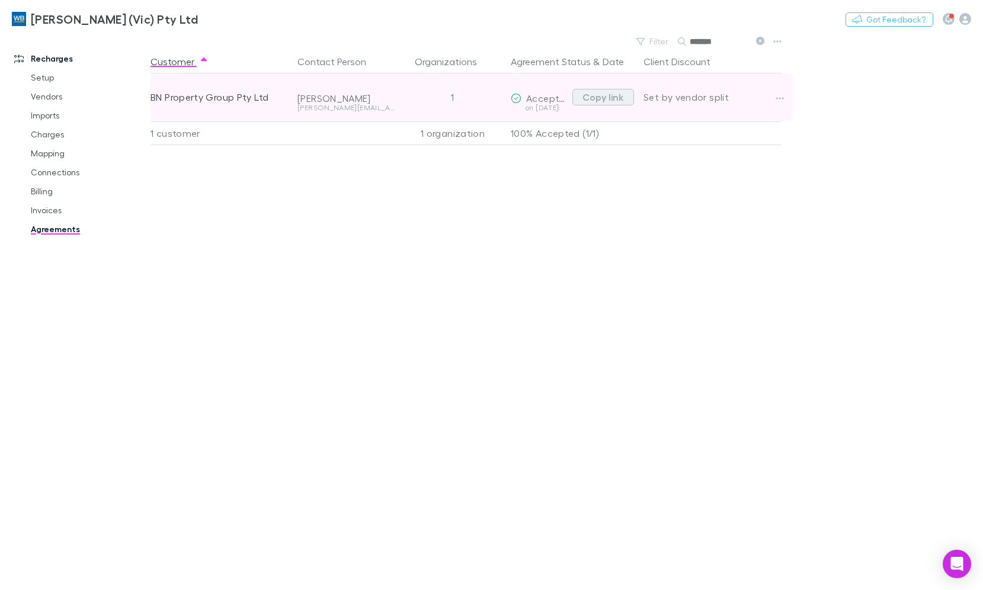
type input "*******"
click at [611, 101] on button "Copy link" at bounding box center [604, 97] width 62 height 17
click at [590, 95] on button "Copy link" at bounding box center [604, 97] width 62 height 17
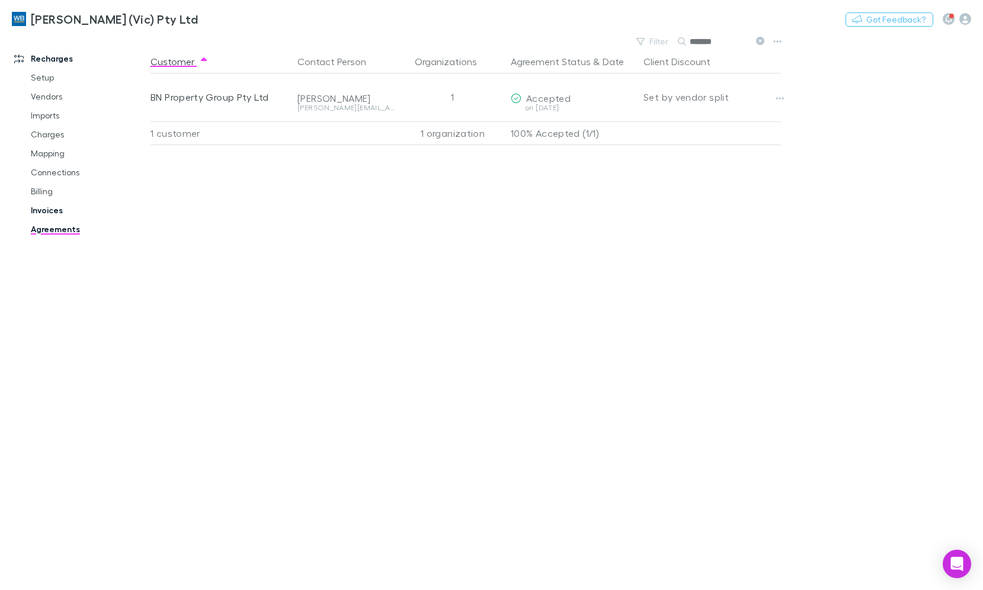
click at [43, 207] on link "Invoices" at bounding box center [88, 210] width 138 height 19
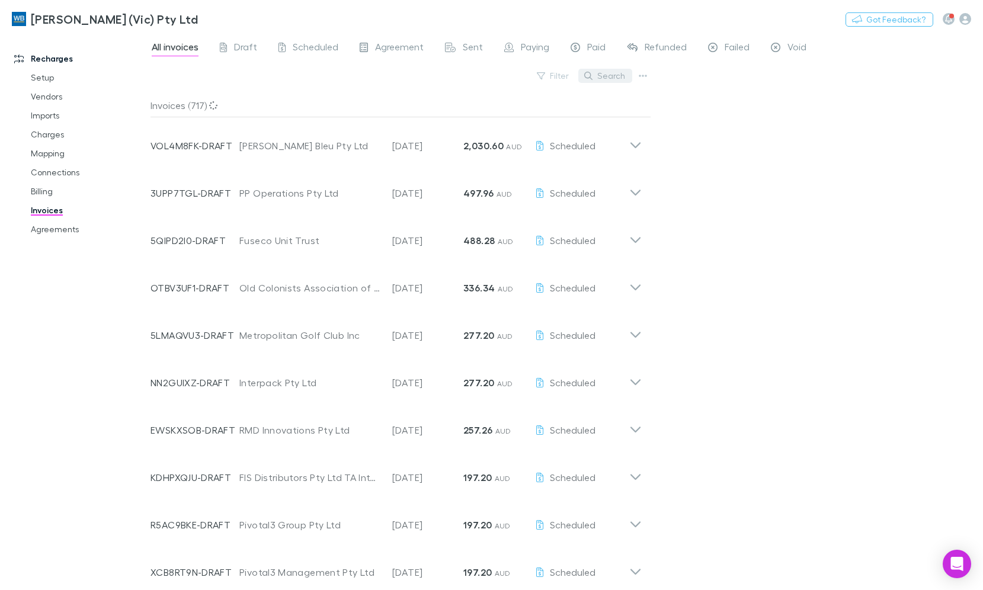
click at [603, 82] on button "Search" at bounding box center [606, 76] width 54 height 14
click at [609, 78] on input "text" at bounding box center [584, 76] width 59 height 17
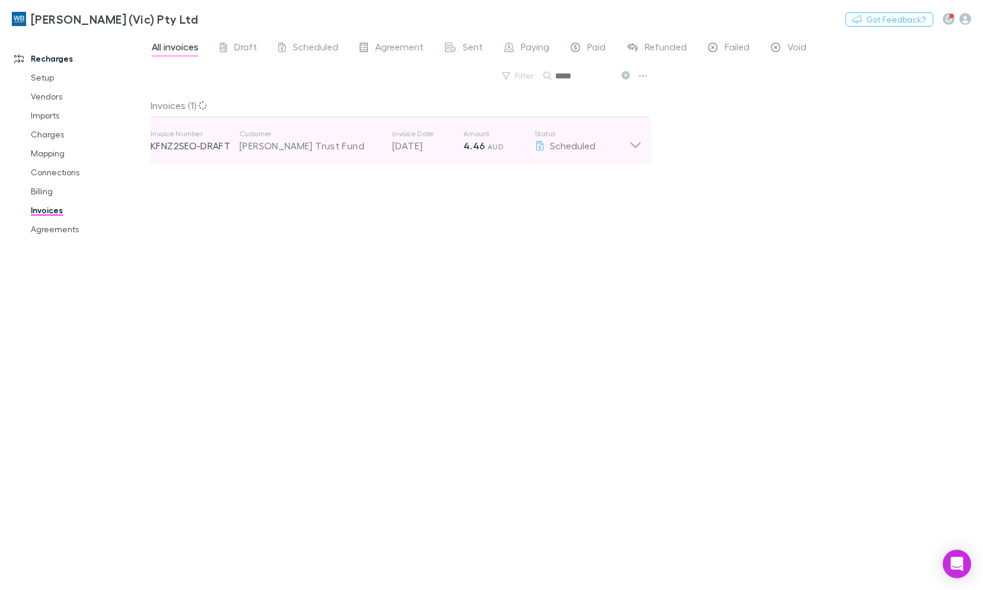
type input "*****"
click at [632, 146] on icon at bounding box center [636, 141] width 12 height 24
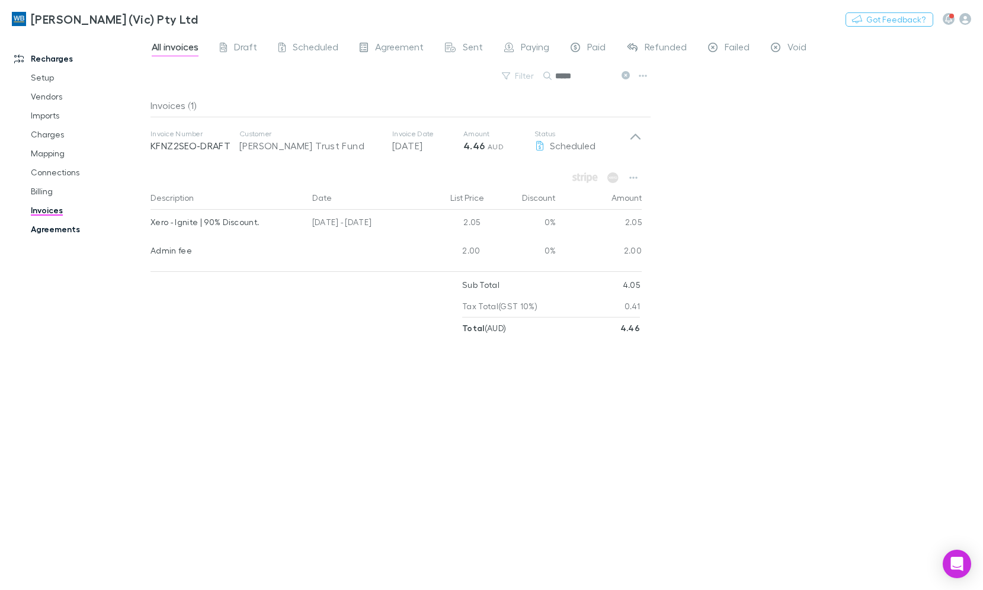
click at [47, 224] on link "Agreements" at bounding box center [88, 229] width 138 height 19
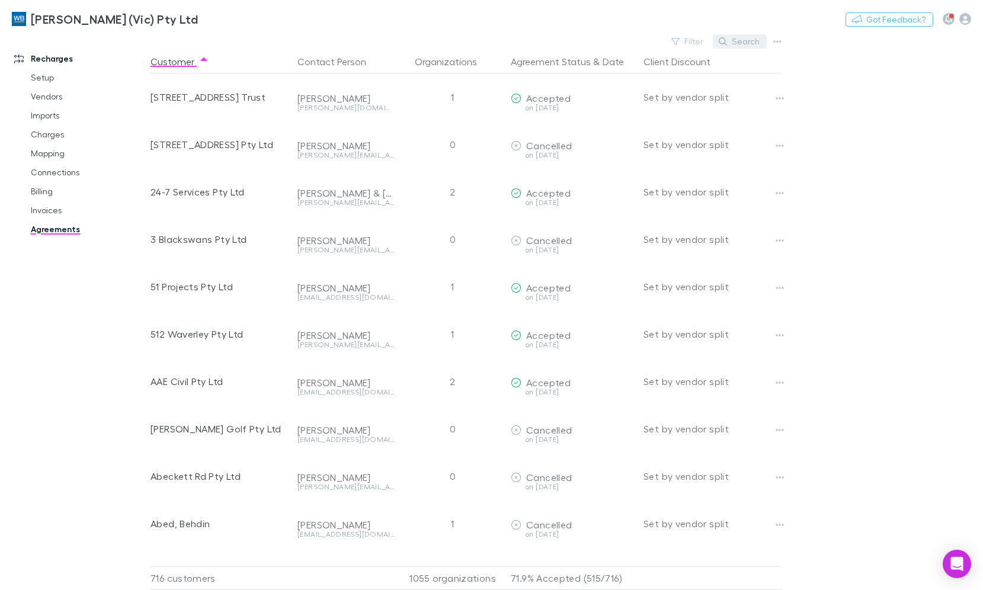
click at [739, 40] on button "Search" at bounding box center [740, 41] width 54 height 14
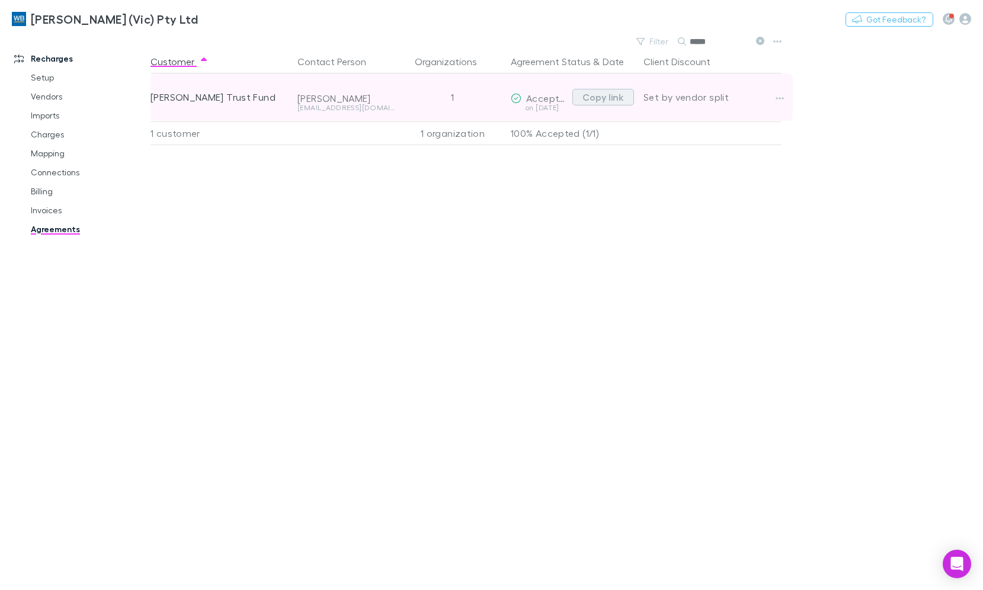
type input "*****"
click at [624, 95] on button "Copy link" at bounding box center [604, 97] width 62 height 17
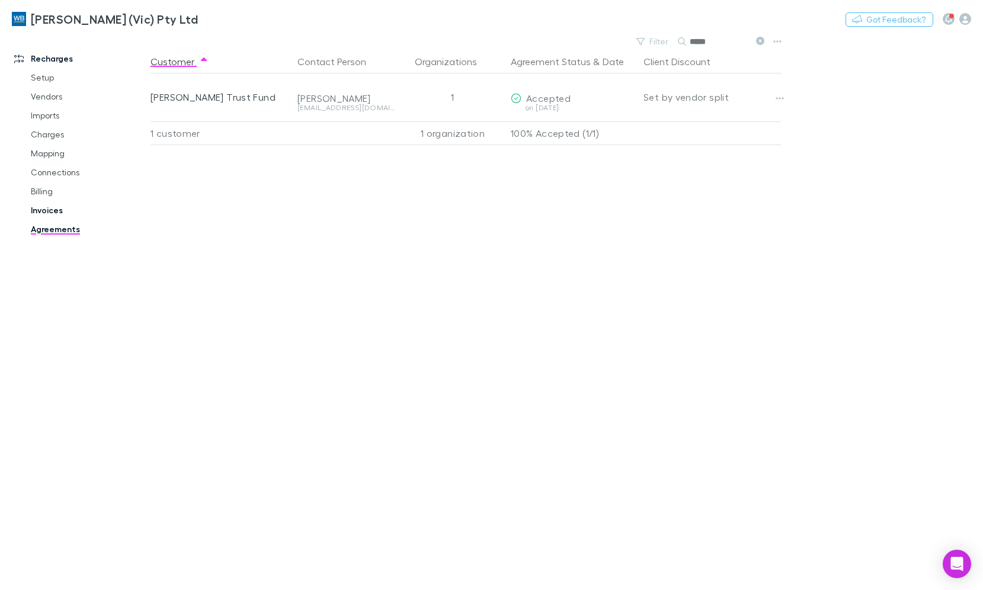
click at [36, 214] on link "Invoices" at bounding box center [88, 210] width 138 height 19
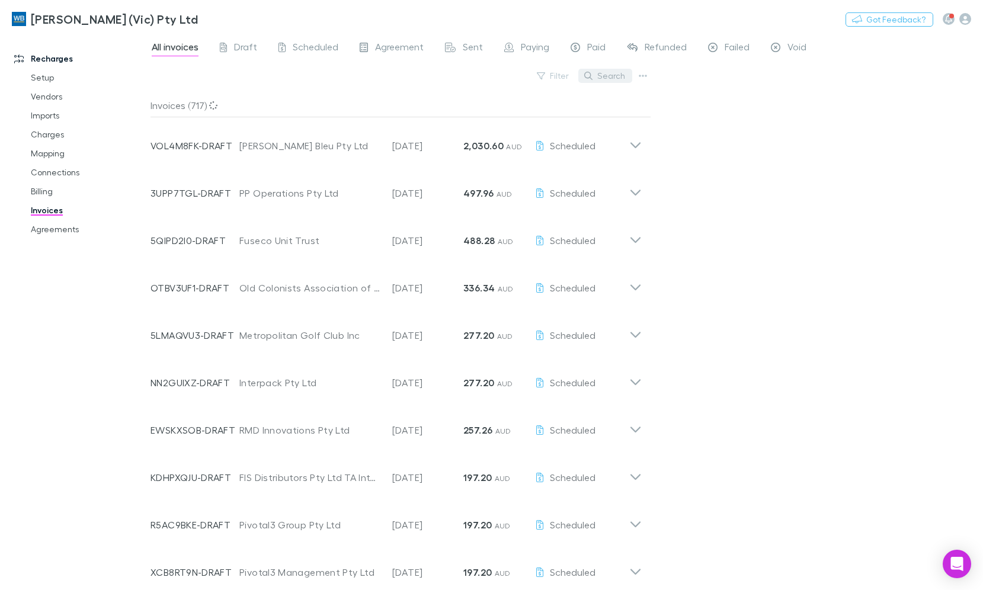
click at [599, 81] on button "Search" at bounding box center [606, 76] width 54 height 14
type input "******"
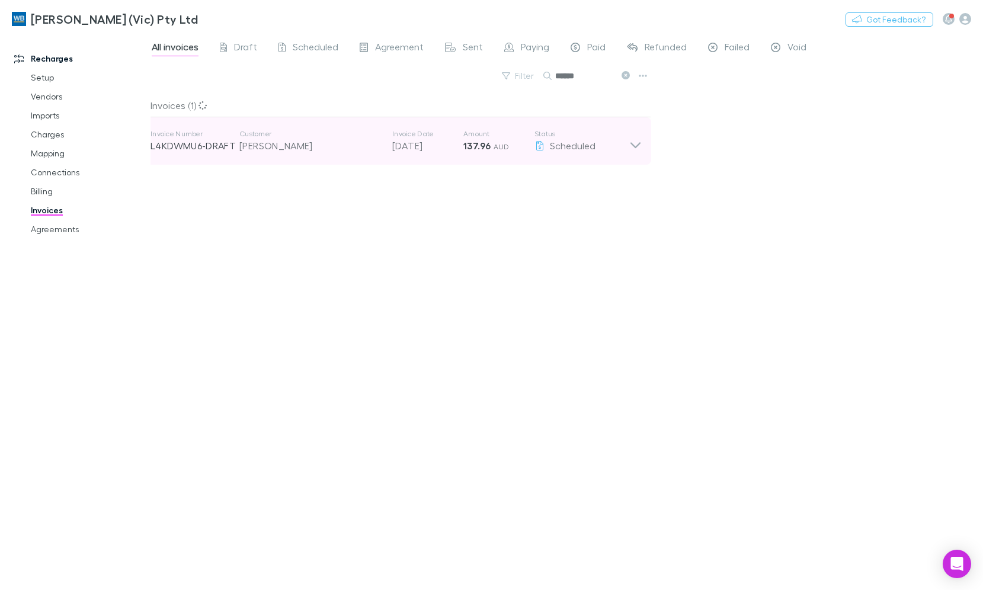
click at [634, 149] on icon at bounding box center [636, 141] width 12 height 24
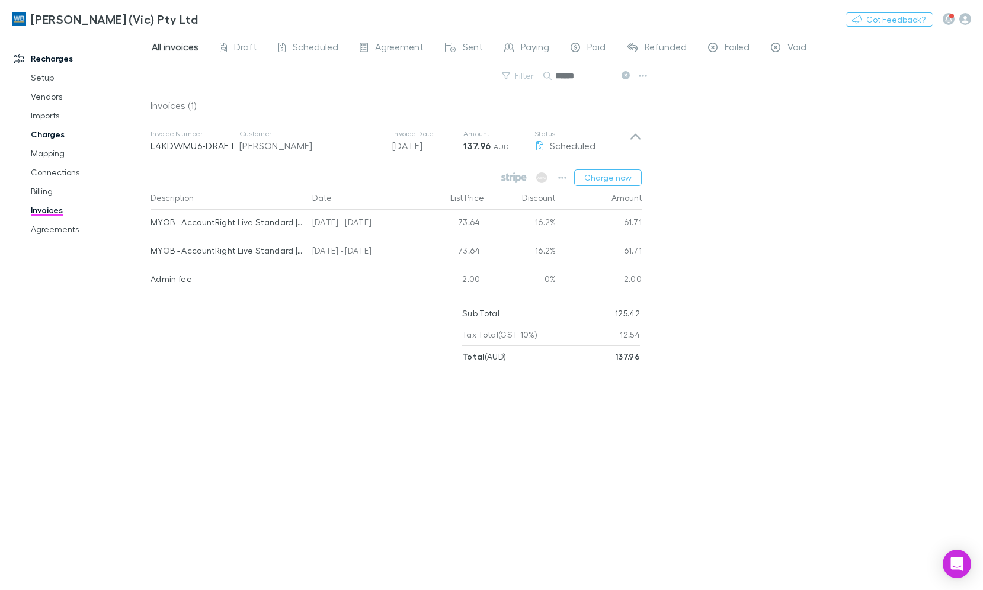
click at [50, 139] on link "Charges" at bounding box center [88, 134] width 138 height 19
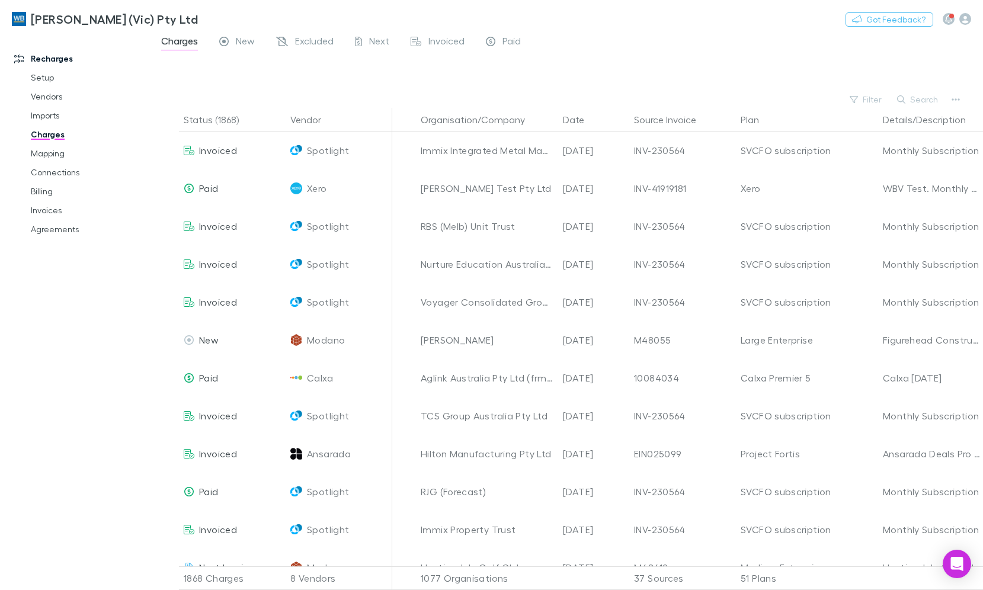
click at [318, 33] on div "William Buck (Vic) Pty Ltd Nothing Got Feedback?" at bounding box center [491, 19] width 983 height 38
click at [322, 41] on span "Excluded" at bounding box center [314, 42] width 39 height 15
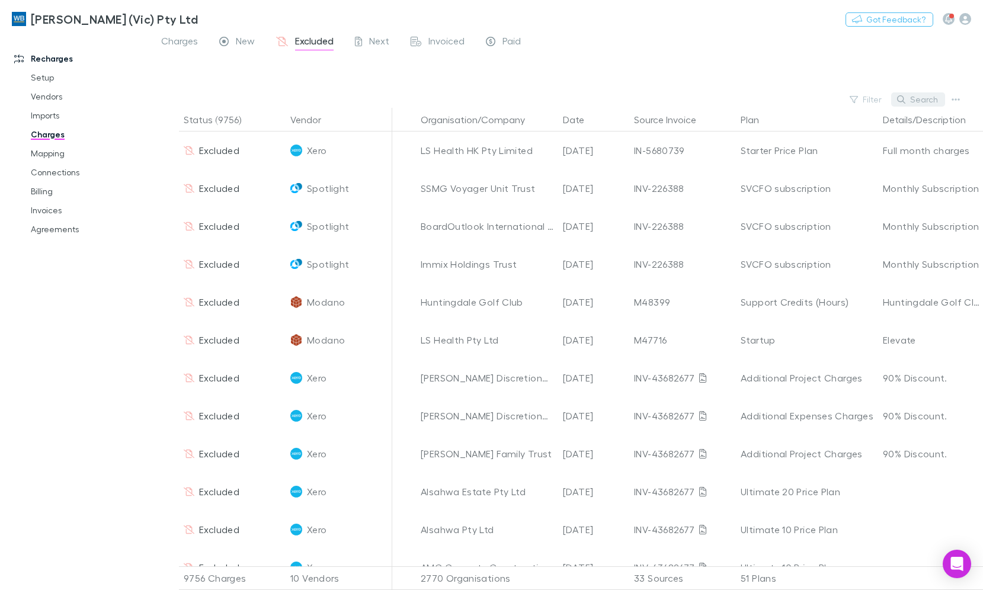
click at [921, 103] on button "Search" at bounding box center [919, 99] width 54 height 14
type input "******"
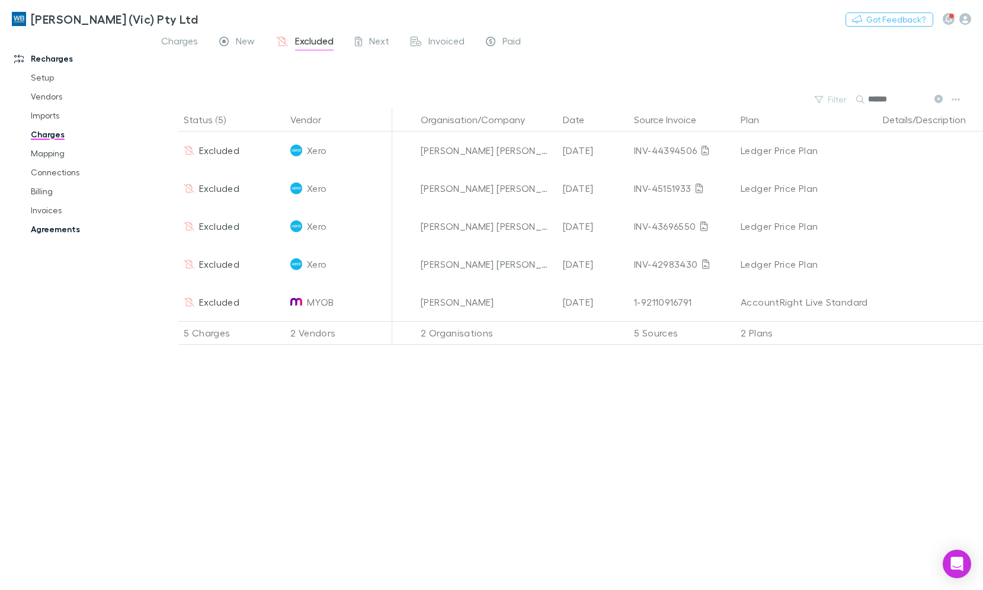
click at [52, 232] on link "Agreements" at bounding box center [88, 229] width 138 height 19
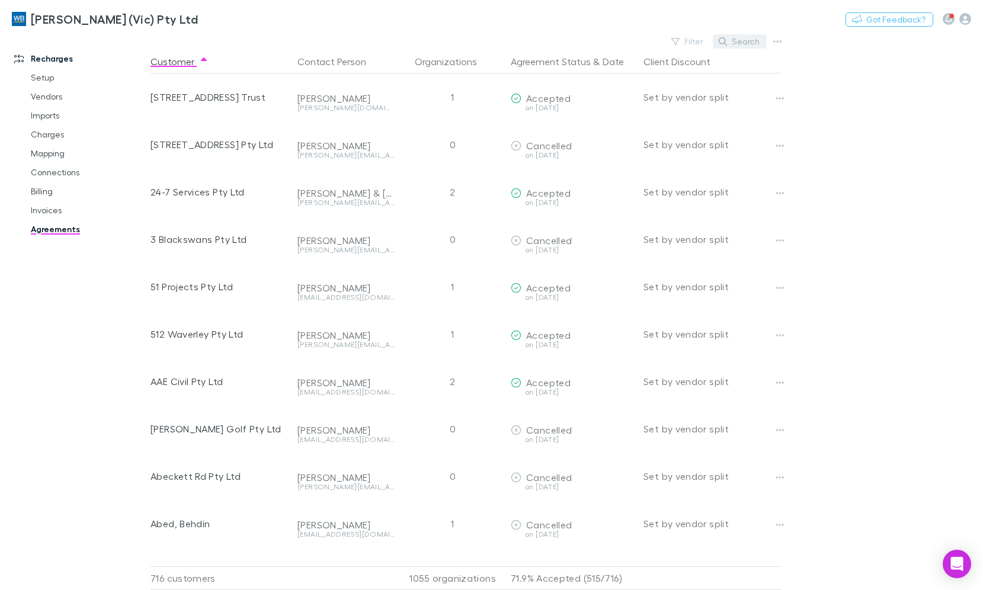
click at [749, 43] on button "Search" at bounding box center [740, 41] width 54 height 14
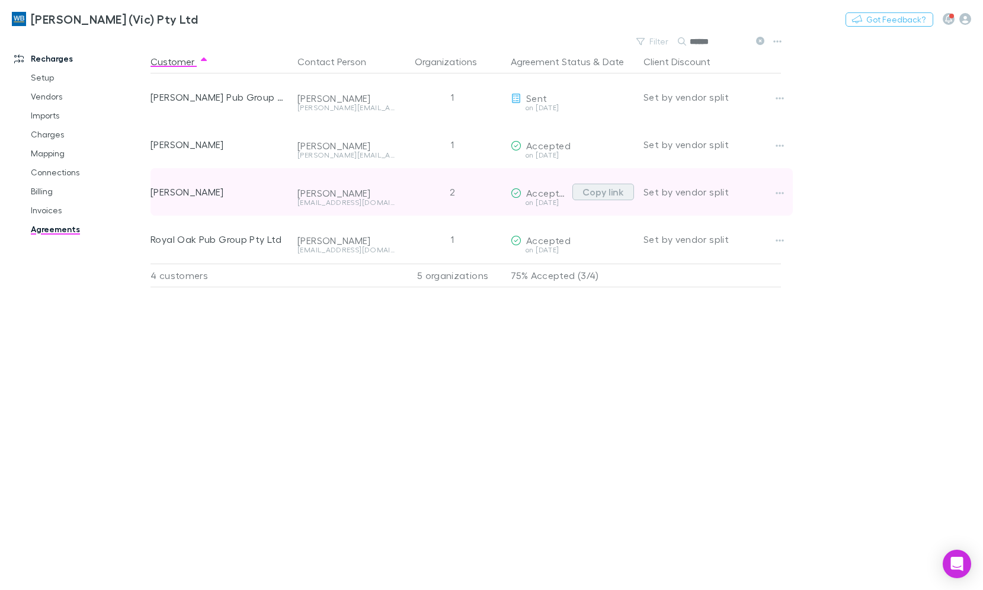
type input "******"
click at [601, 192] on button "Copy link" at bounding box center [604, 192] width 62 height 17
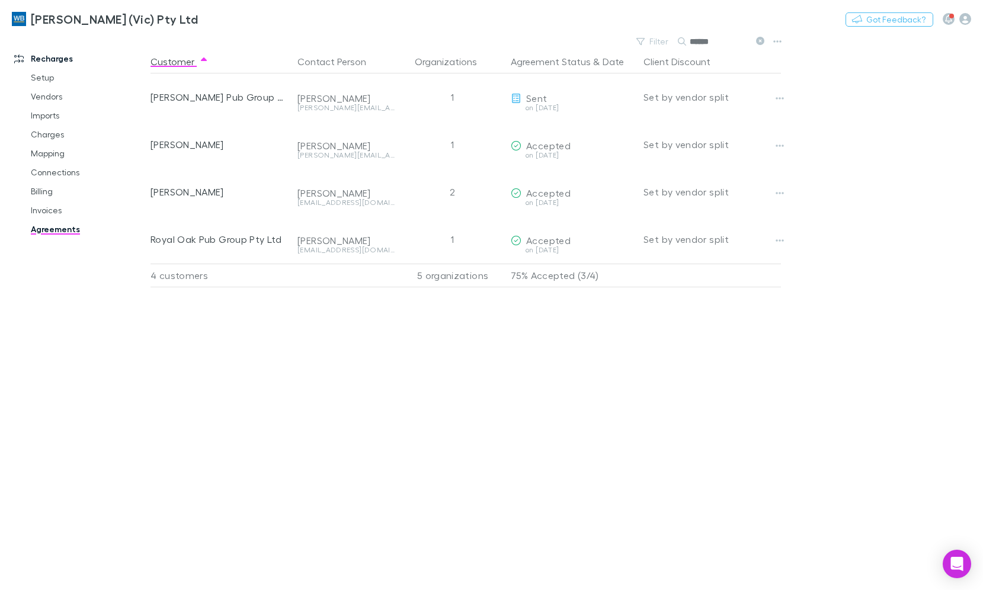
drag, startPoint x: 48, startPoint y: 210, endPoint x: 2, endPoint y: 145, distance: 79.9
click at [48, 210] on link "Invoices" at bounding box center [88, 210] width 138 height 19
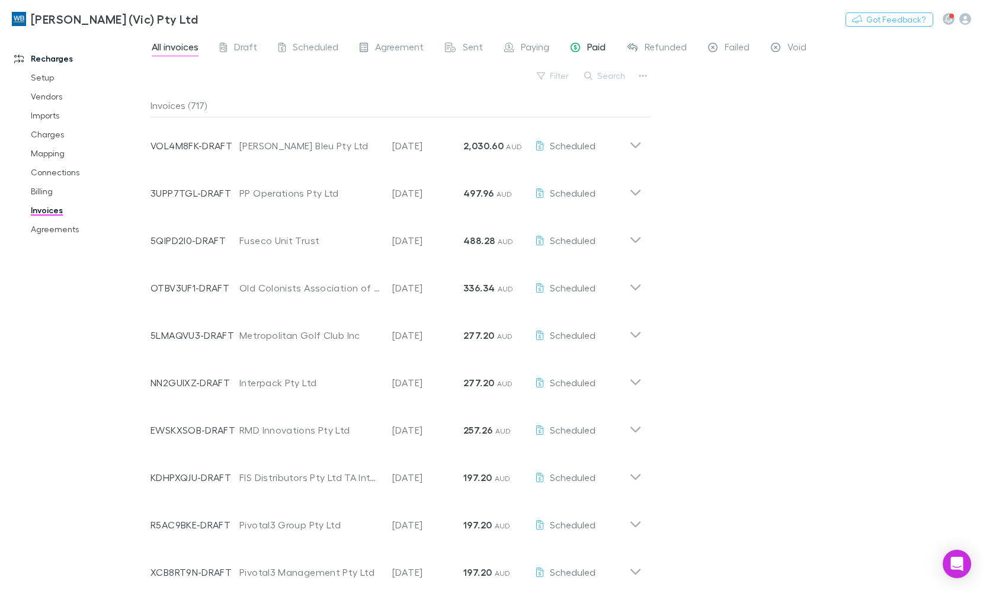
click at [595, 48] on span "Paid" at bounding box center [596, 48] width 18 height 15
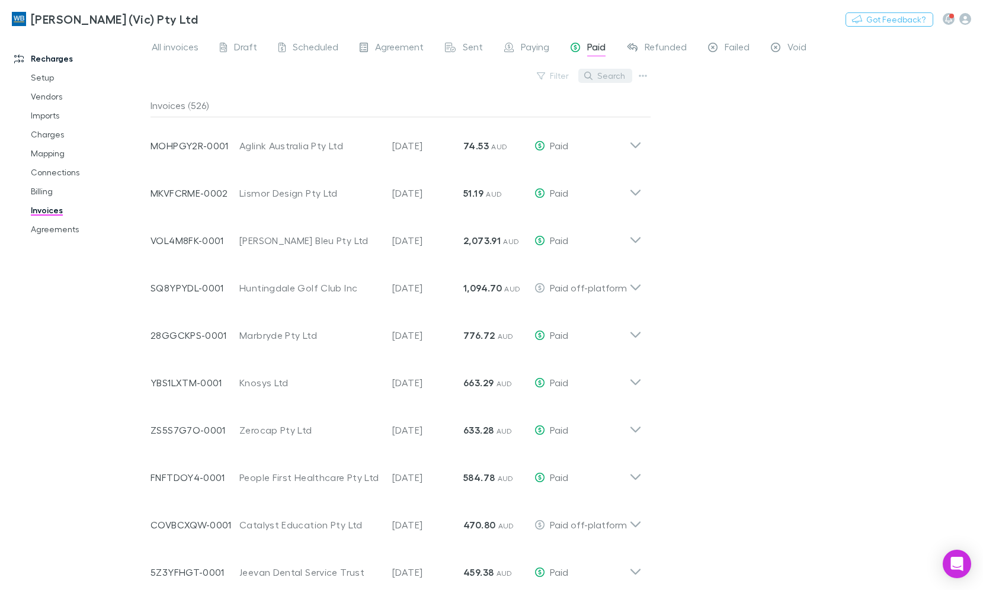
click at [619, 75] on button "Search" at bounding box center [606, 76] width 54 height 14
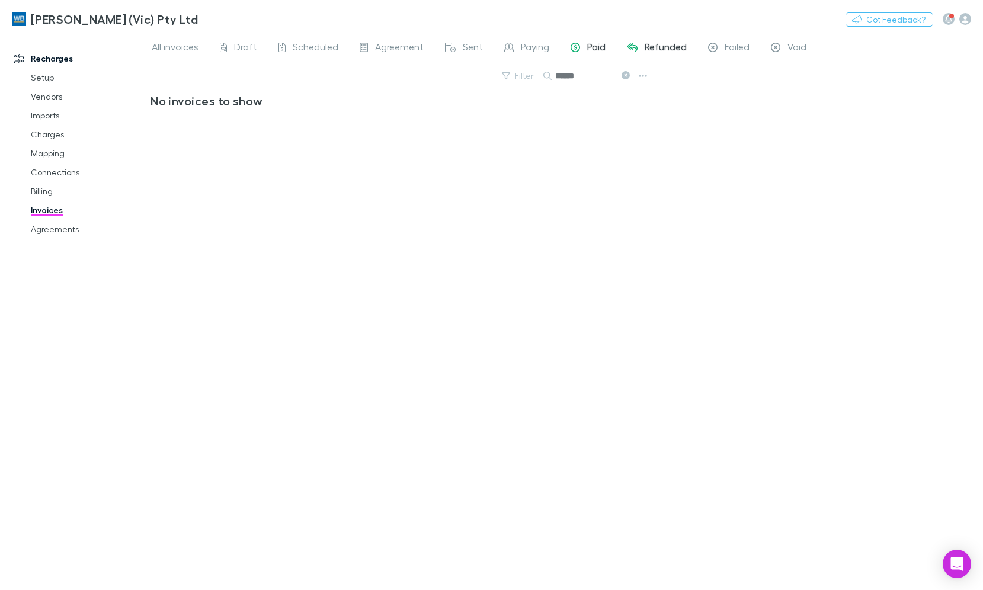
type input "******"
click at [665, 52] on span "Refunded" at bounding box center [666, 48] width 42 height 15
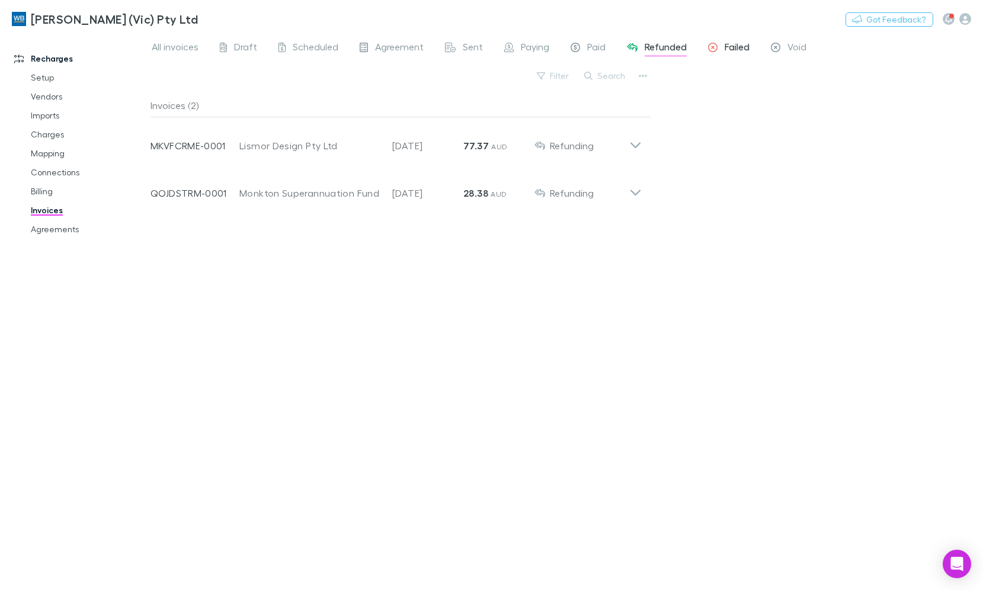
click at [751, 44] on link "Failed" at bounding box center [729, 48] width 44 height 19
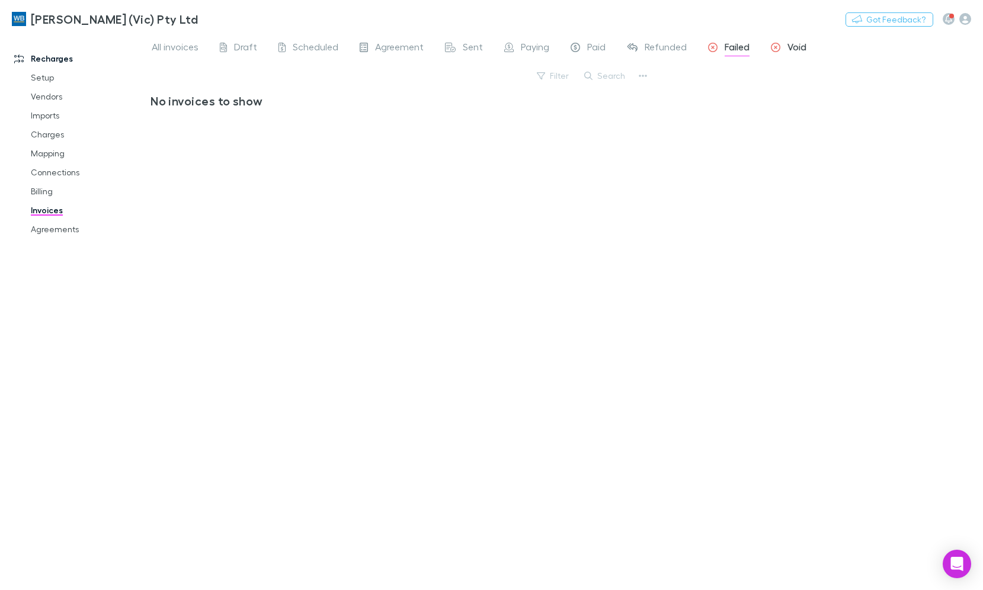
click at [790, 48] on span "Void" at bounding box center [797, 48] width 19 height 15
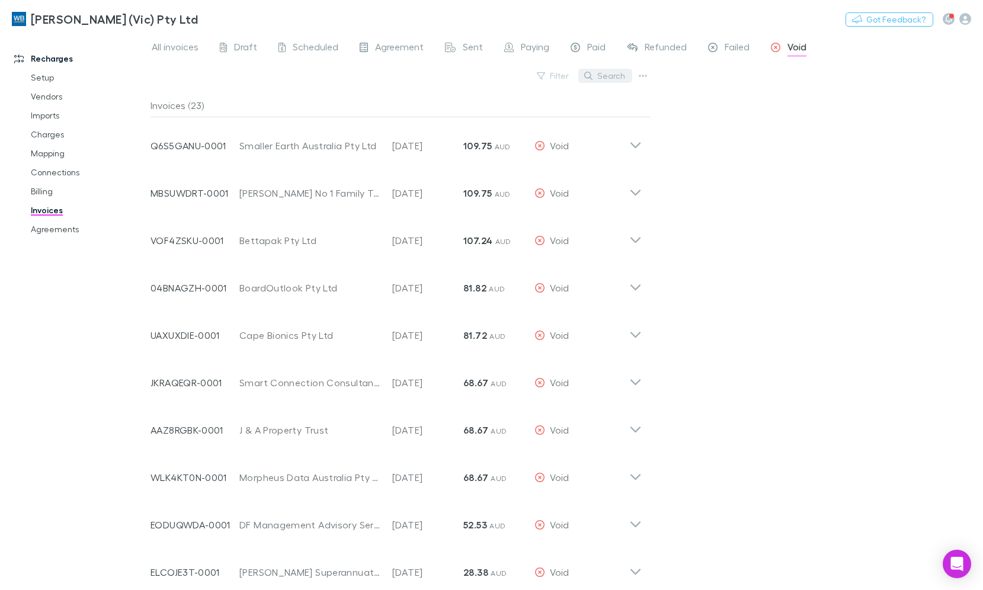
click at [615, 81] on button "Search" at bounding box center [606, 76] width 54 height 14
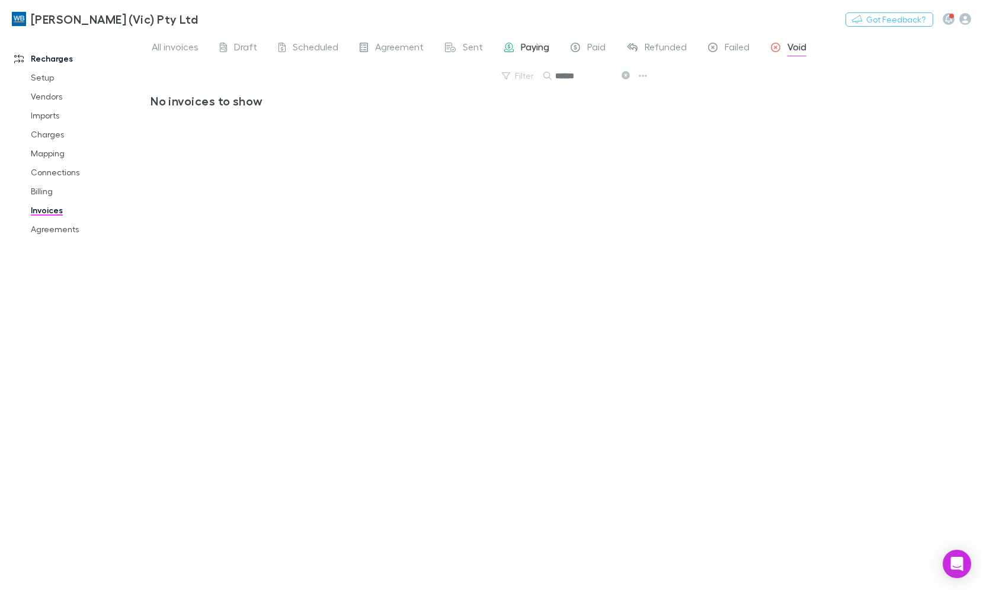
type input "******"
click at [533, 46] on span "Paying" at bounding box center [535, 48] width 28 height 15
click at [463, 48] on span "Sent" at bounding box center [473, 48] width 20 height 15
click at [373, 44] on div "Agreement" at bounding box center [392, 48] width 64 height 15
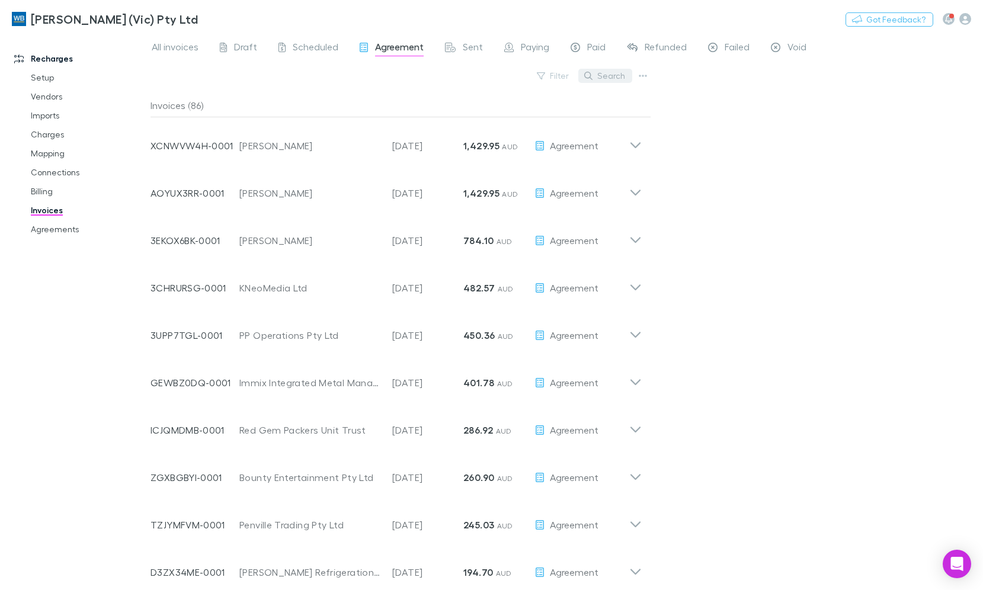
click at [605, 76] on button "Search" at bounding box center [606, 76] width 54 height 14
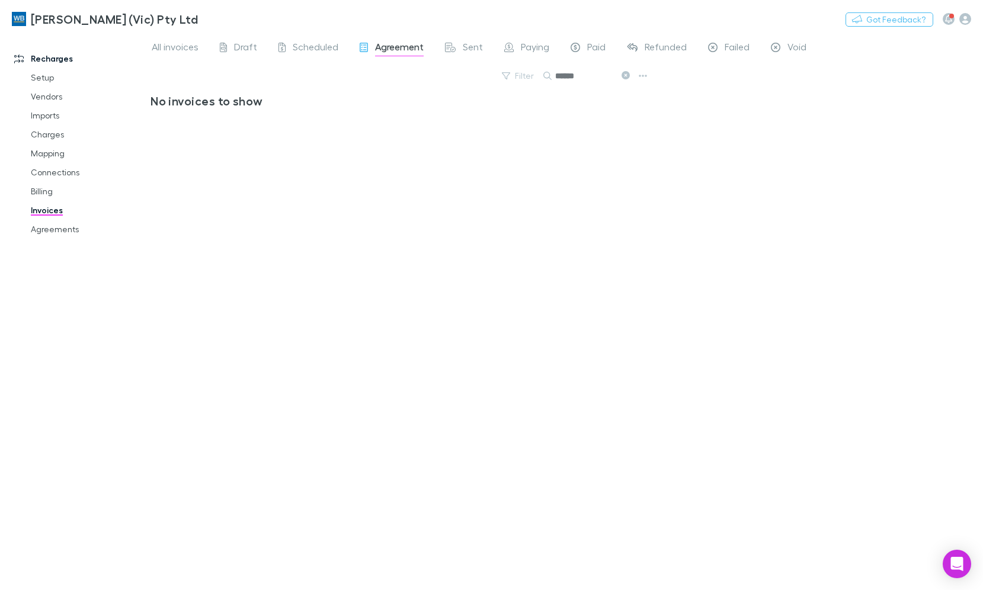
type input "******"
click at [49, 212] on link "Invoices" at bounding box center [88, 210] width 138 height 19
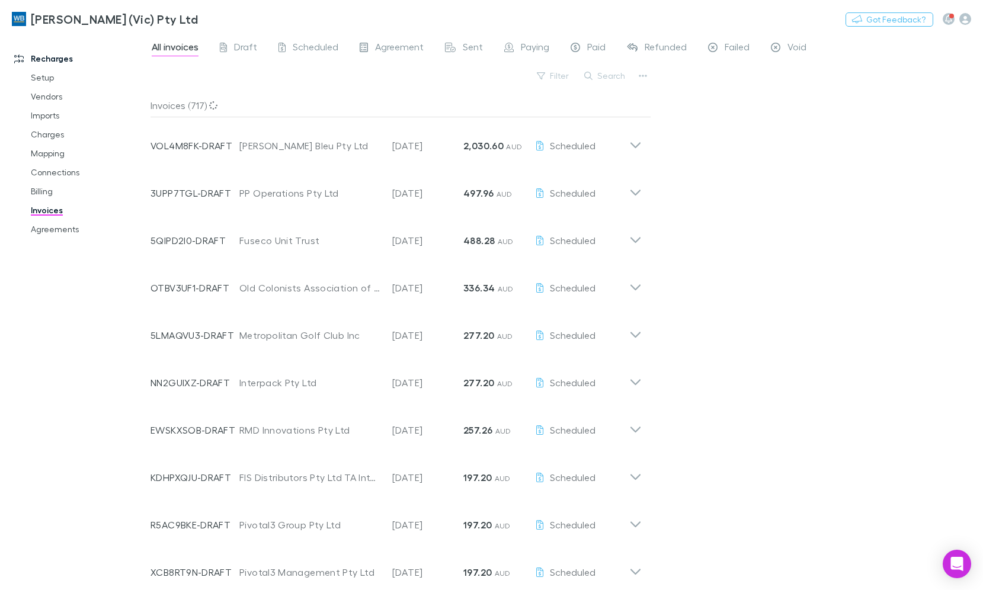
click at [598, 78] on button "Search" at bounding box center [606, 76] width 54 height 14
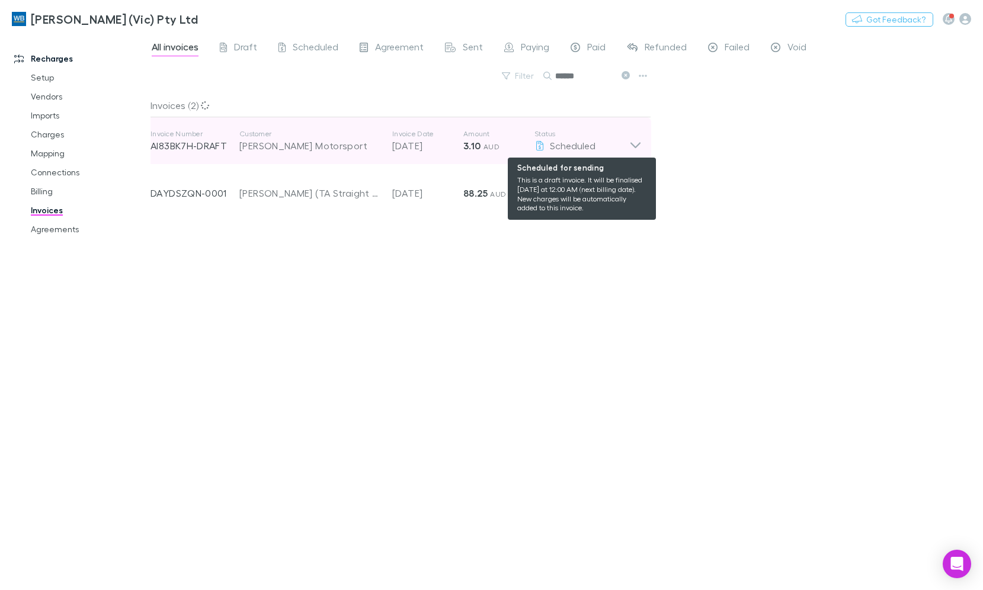
type input "******"
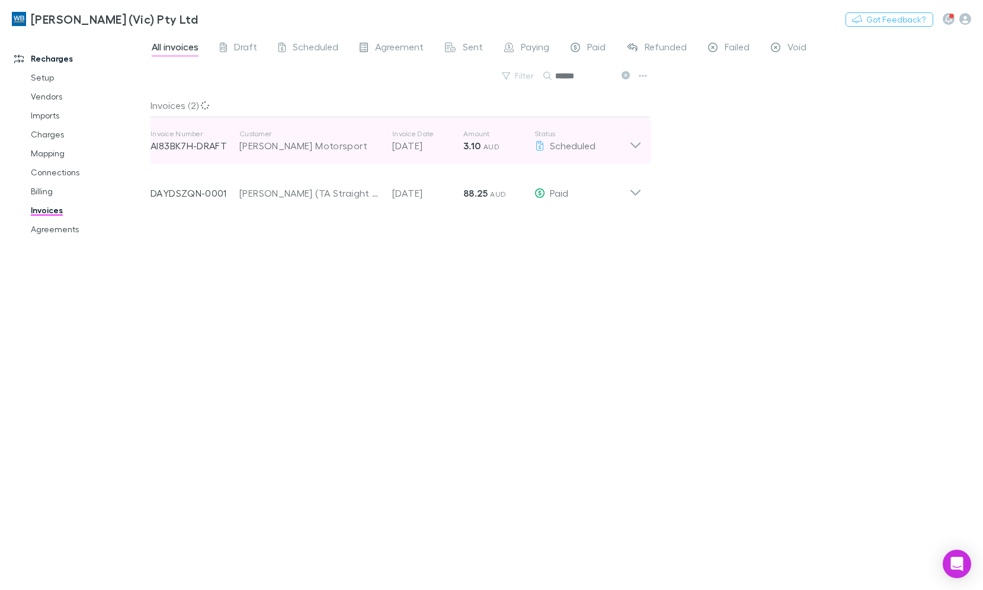
click at [633, 143] on icon at bounding box center [636, 141] width 12 height 24
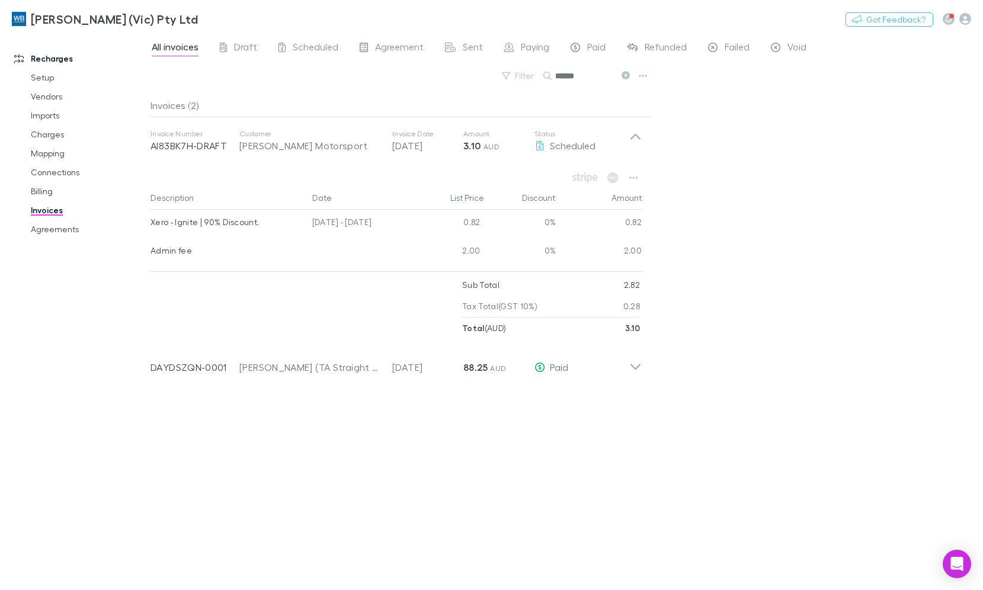
drag, startPoint x: 71, startPoint y: 231, endPoint x: 90, endPoint y: 219, distance: 22.2
click at [71, 231] on link "Agreements" at bounding box center [88, 229] width 138 height 19
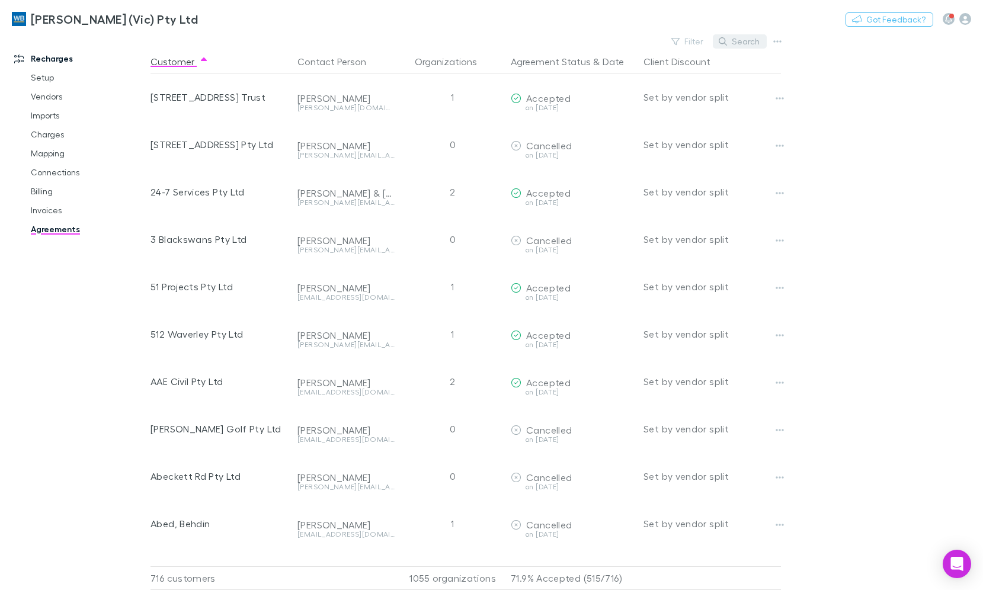
click at [739, 40] on button "Search" at bounding box center [740, 41] width 54 height 14
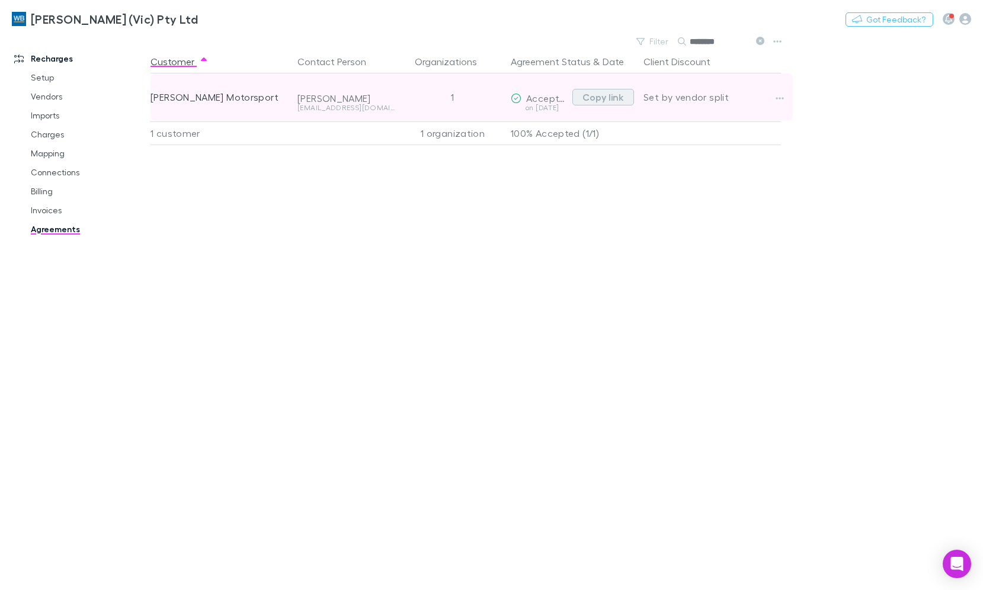
type input "********"
click at [589, 99] on button "Copy link" at bounding box center [604, 97] width 62 height 17
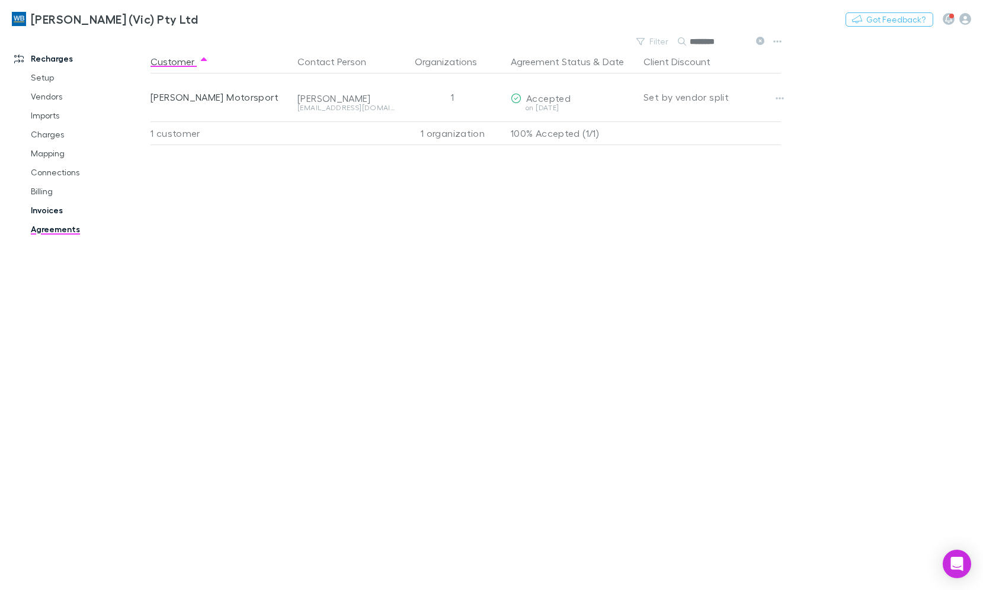
click at [52, 209] on link "Invoices" at bounding box center [88, 210] width 138 height 19
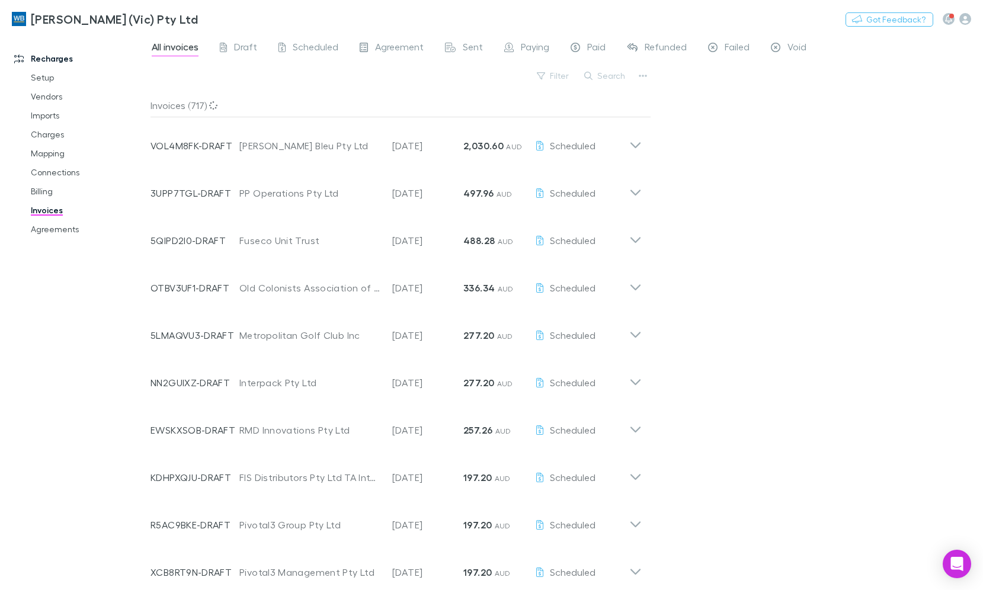
click at [606, 76] on button "Search" at bounding box center [606, 76] width 54 height 14
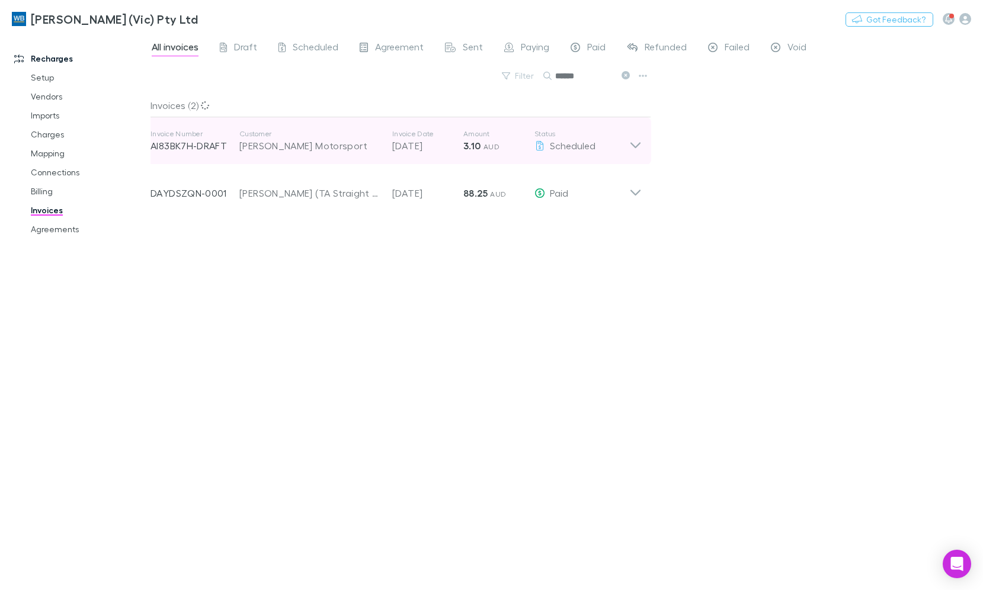
type input "******"
click at [649, 155] on div "Invoice Number AI83BK7H-DRAFT Customer Thomas Randle Motorsport Invoice Date 28…" at bounding box center [396, 140] width 510 height 47
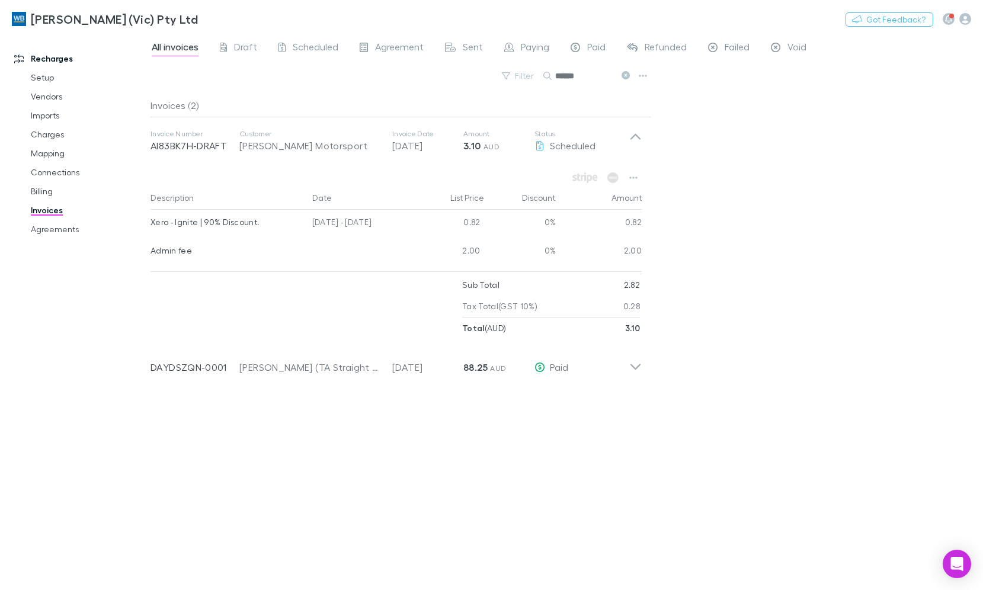
click at [627, 77] on icon at bounding box center [626, 75] width 8 height 8
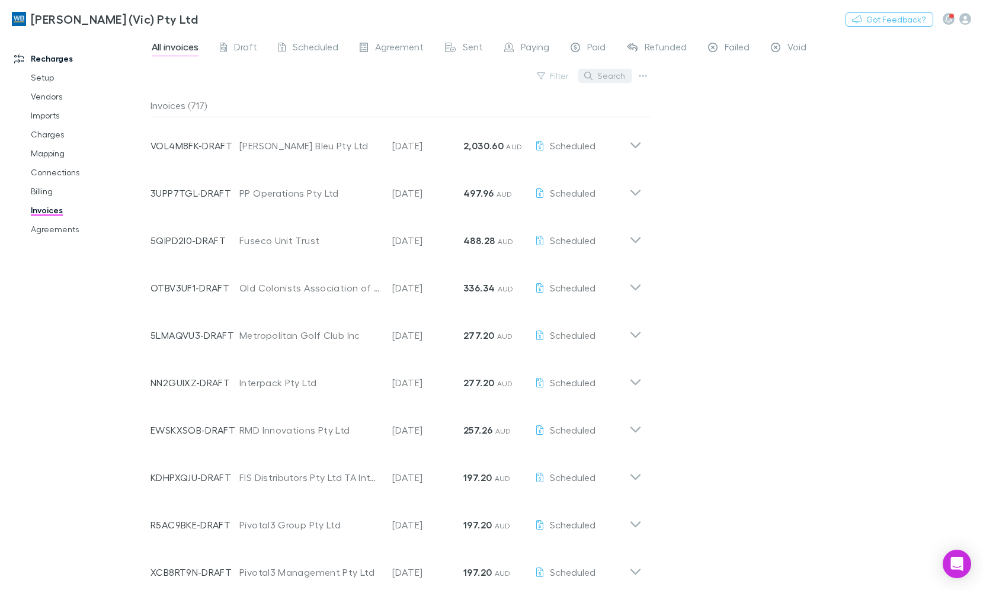
click at [616, 77] on button "Search" at bounding box center [606, 76] width 54 height 14
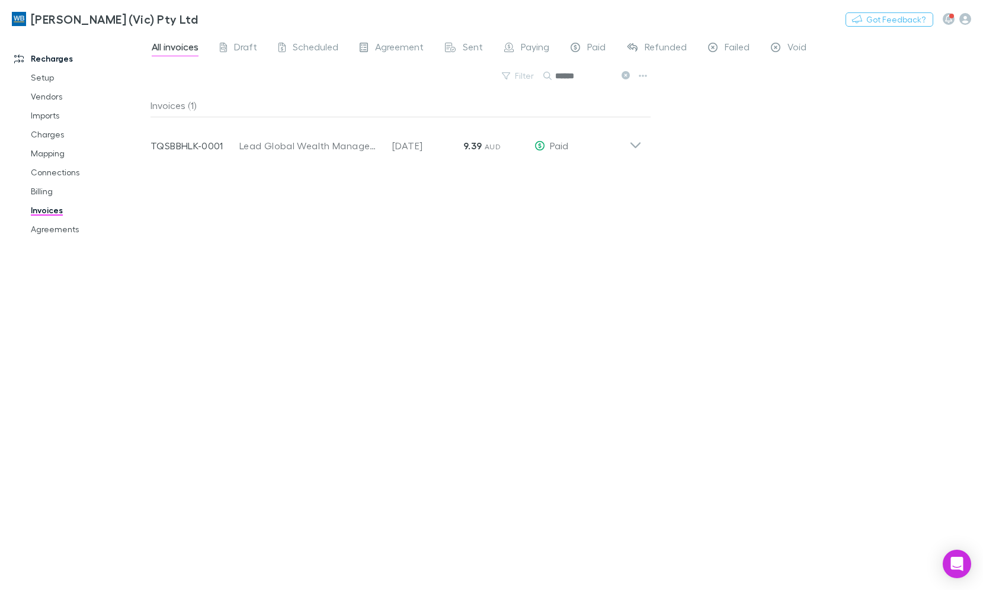
click at [627, 74] on icon at bounding box center [626, 75] width 8 height 8
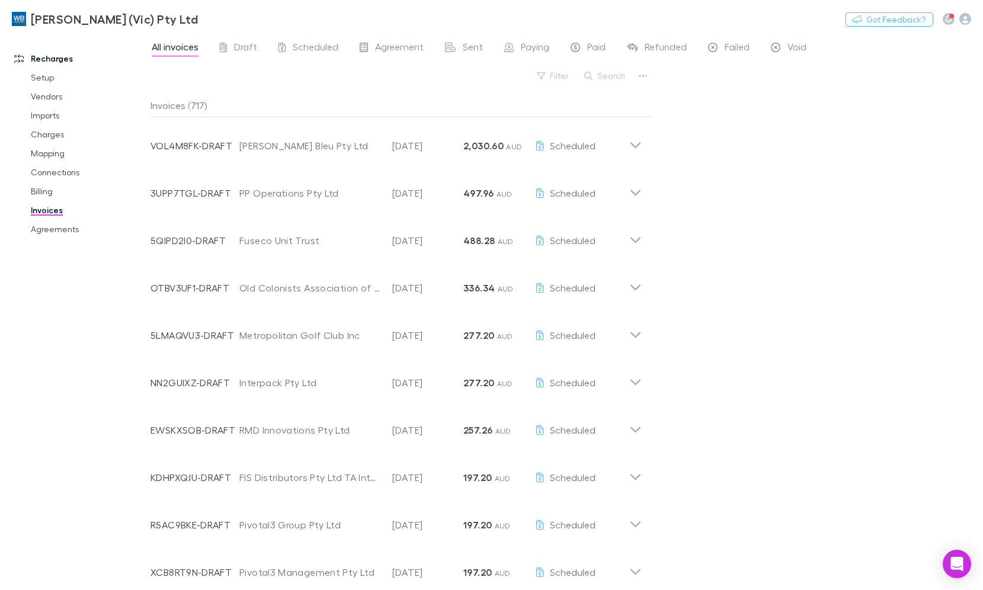
drag, startPoint x: 609, startPoint y: 71, endPoint x: 615, endPoint y: 87, distance: 16.5
click at [609, 71] on button "Search" at bounding box center [606, 76] width 54 height 14
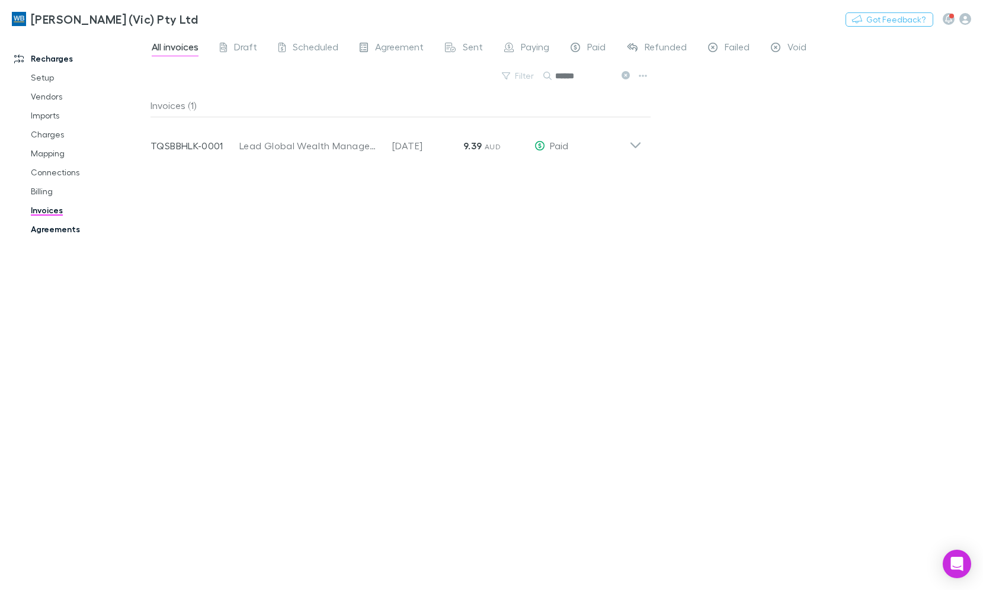
type input "******"
click at [59, 234] on link "Agreements" at bounding box center [88, 229] width 138 height 19
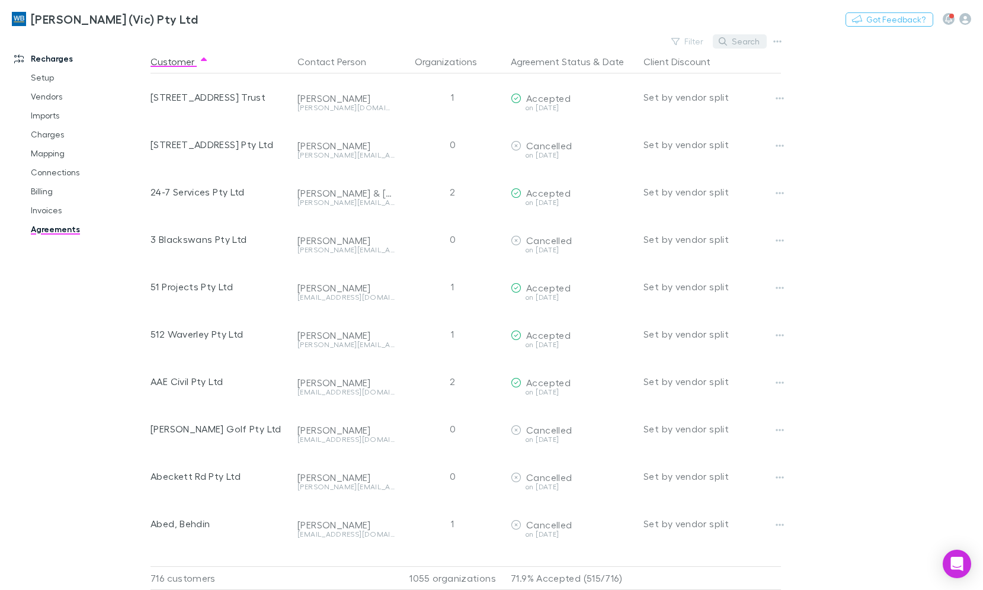
click at [746, 39] on button "Search" at bounding box center [740, 41] width 54 height 14
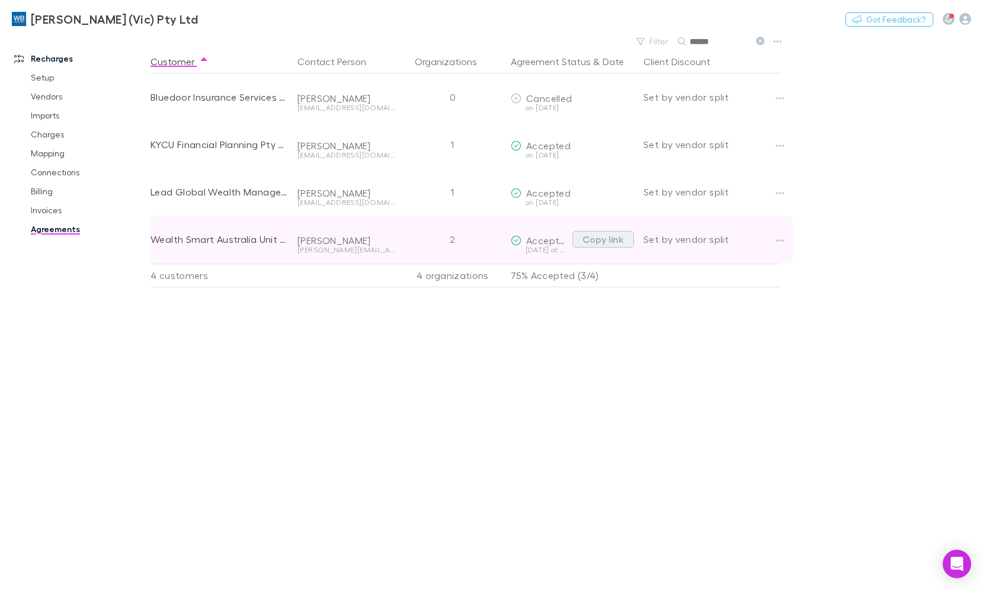
type input "******"
click at [616, 239] on button "Copy link" at bounding box center [604, 239] width 62 height 17
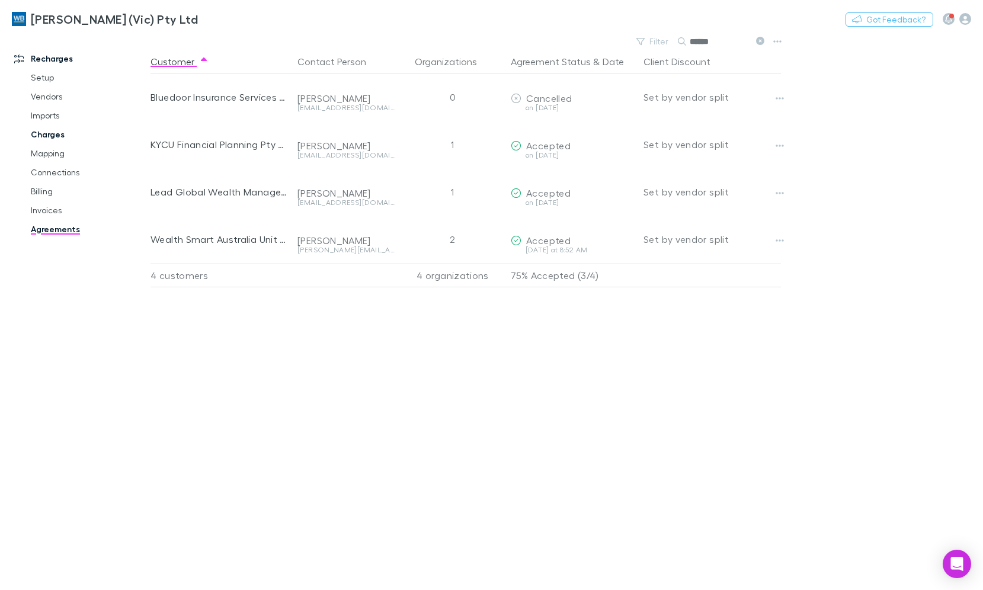
click at [50, 140] on link "Charges" at bounding box center [88, 134] width 138 height 19
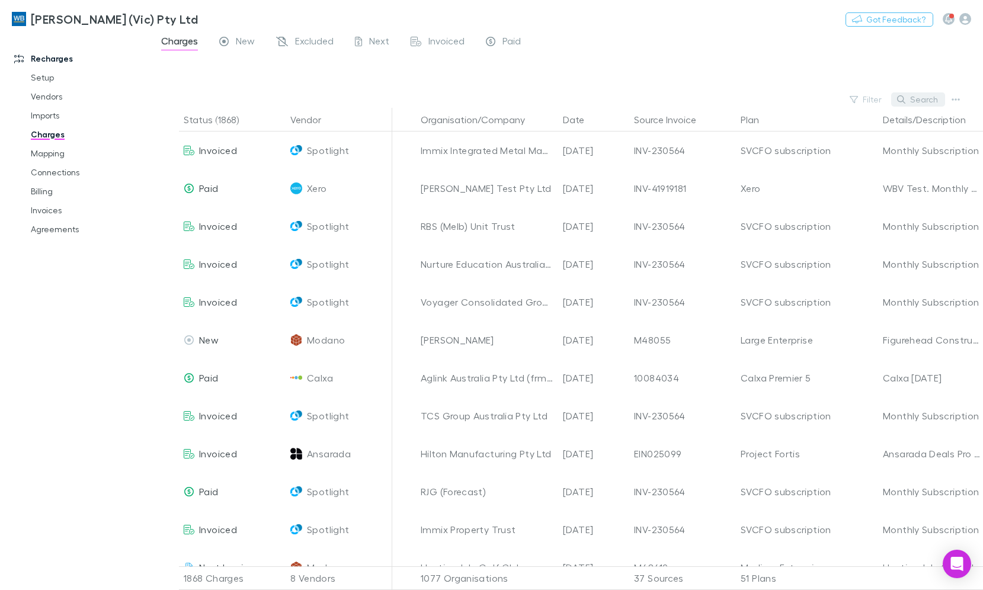
click at [911, 95] on button "Search" at bounding box center [919, 99] width 54 height 14
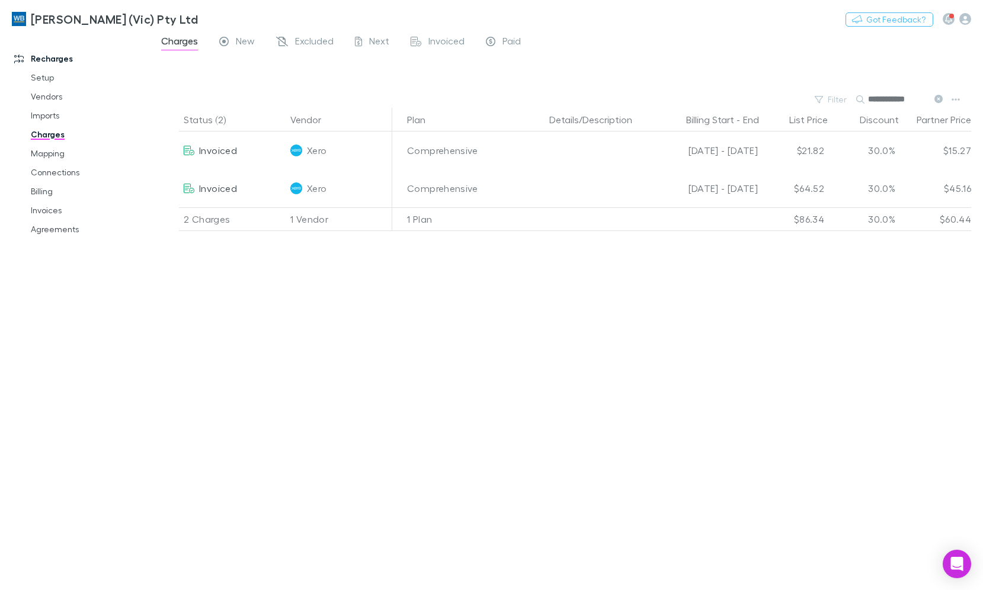
scroll to position [0, 371]
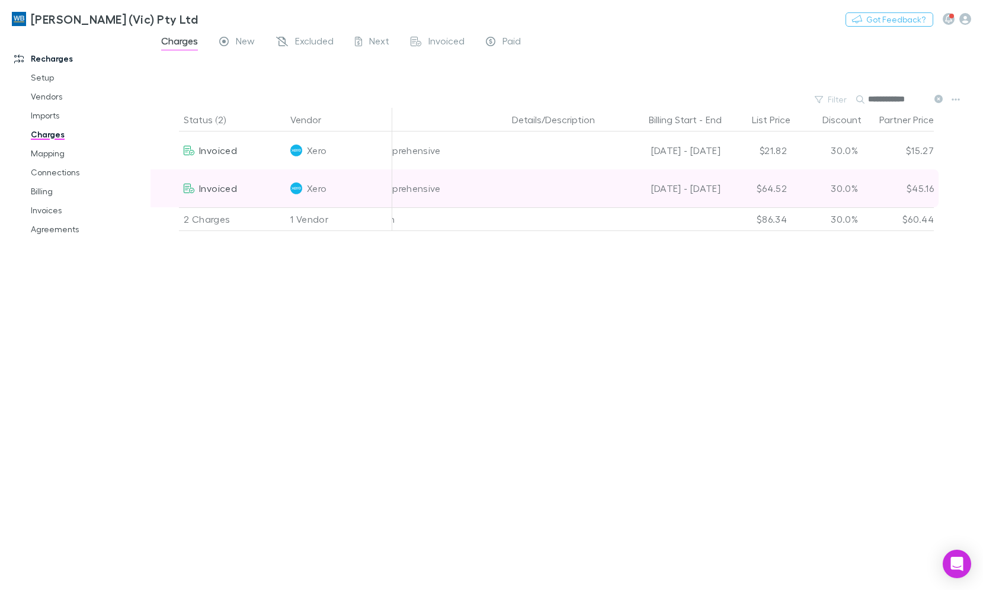
type input "**********"
click at [771, 190] on div "$64.52" at bounding box center [756, 189] width 71 height 38
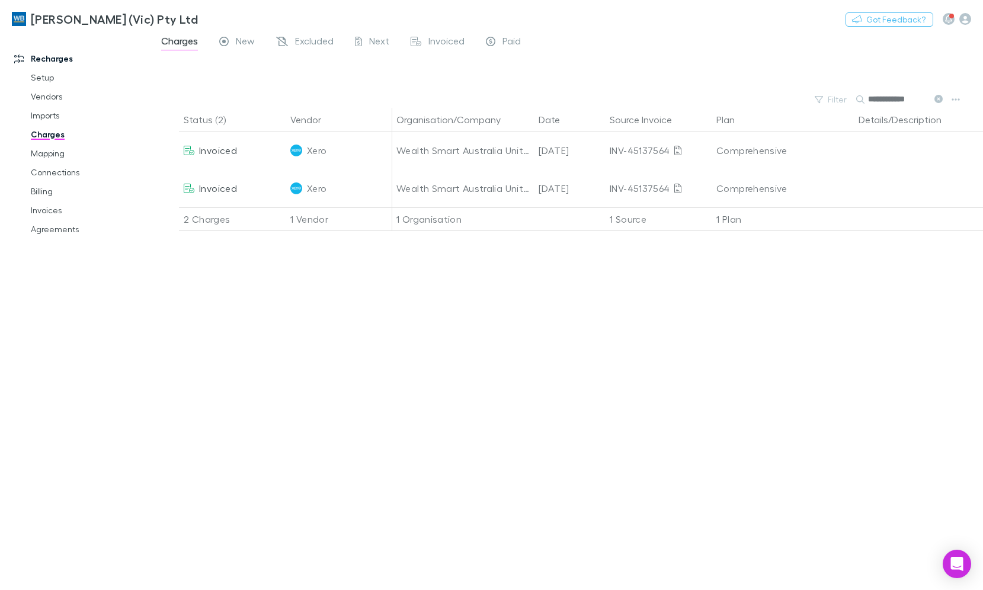
scroll to position [0, 0]
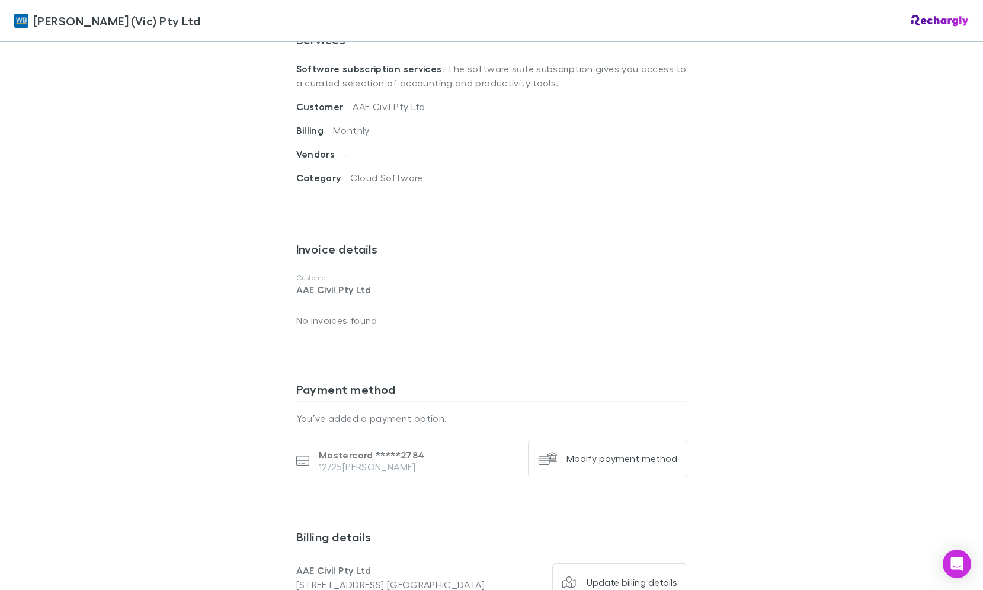
scroll to position [158, 0]
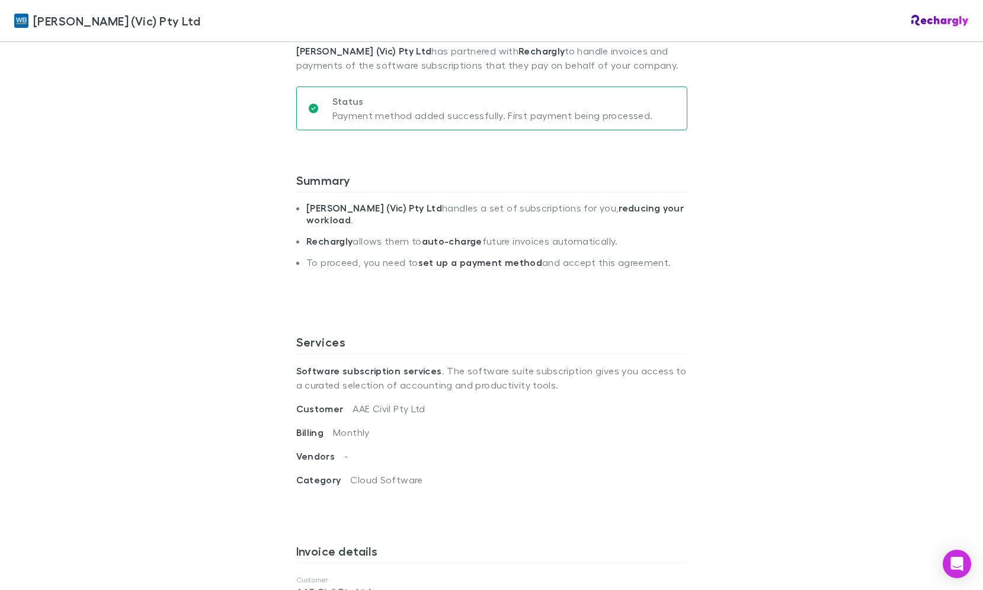
scroll to position [178, 0]
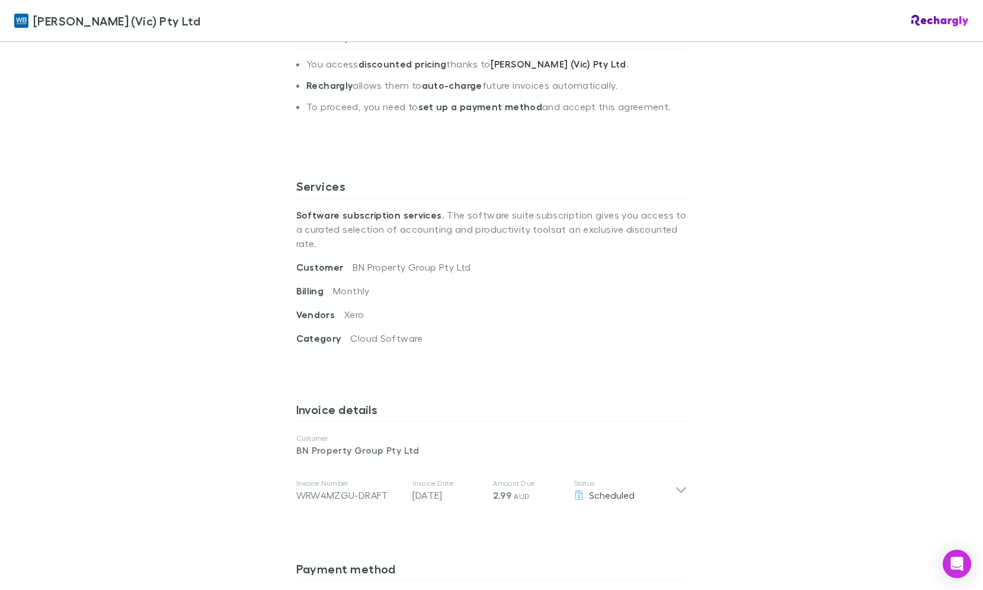
scroll to position [356, 0]
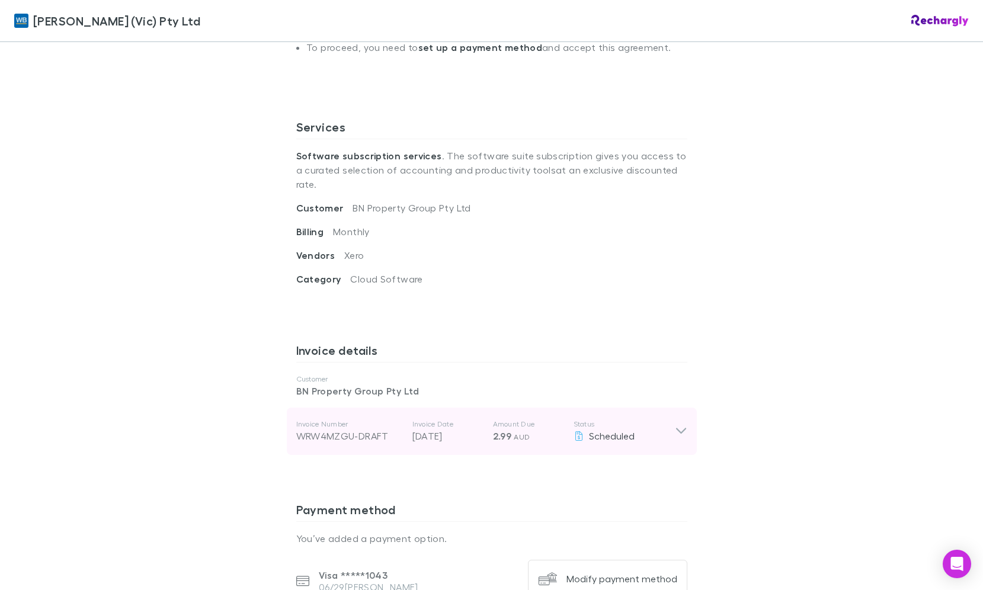
click at [675, 424] on icon at bounding box center [681, 431] width 12 height 14
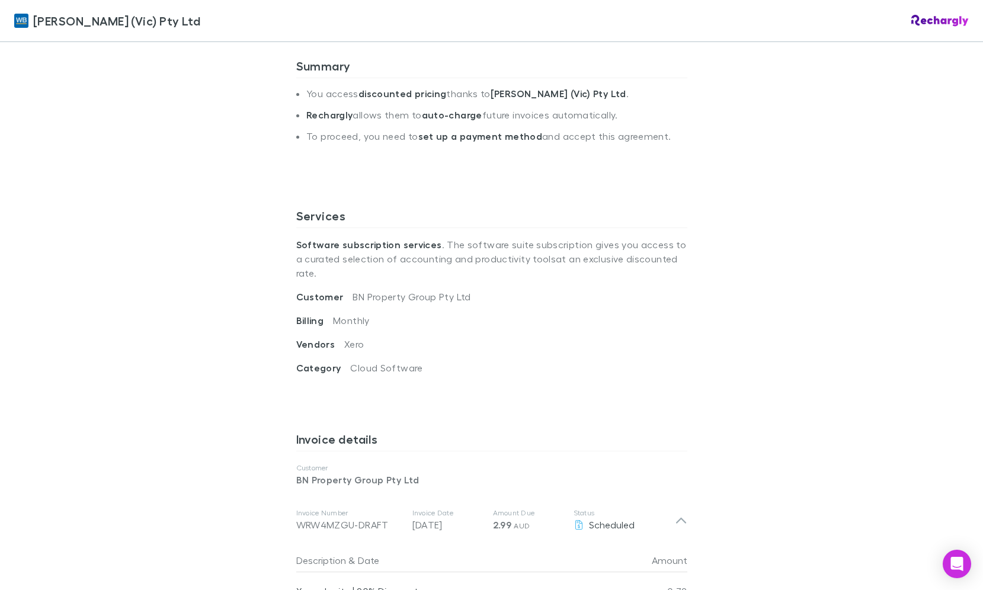
scroll to position [237, 0]
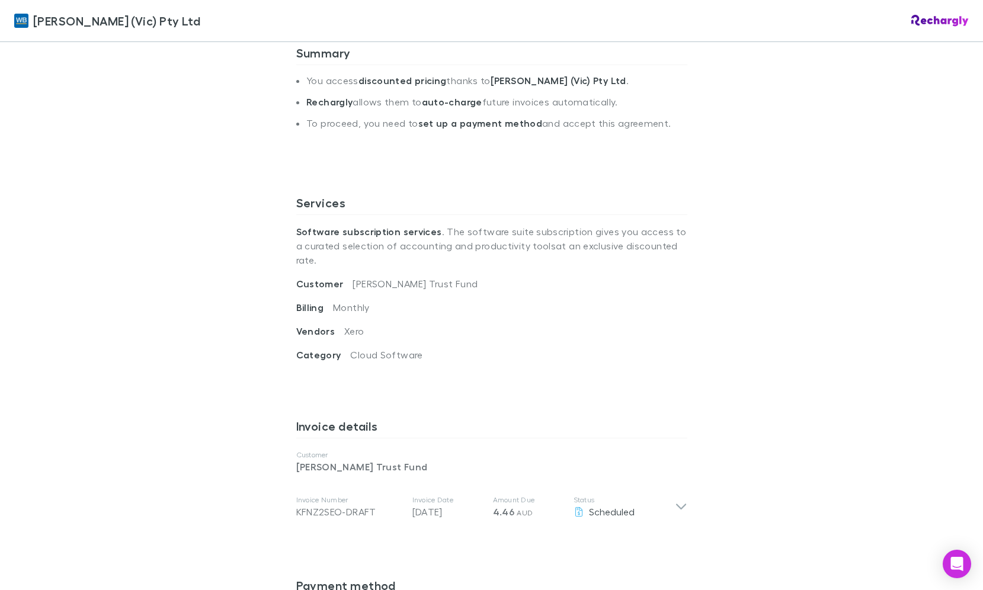
scroll to position [415, 0]
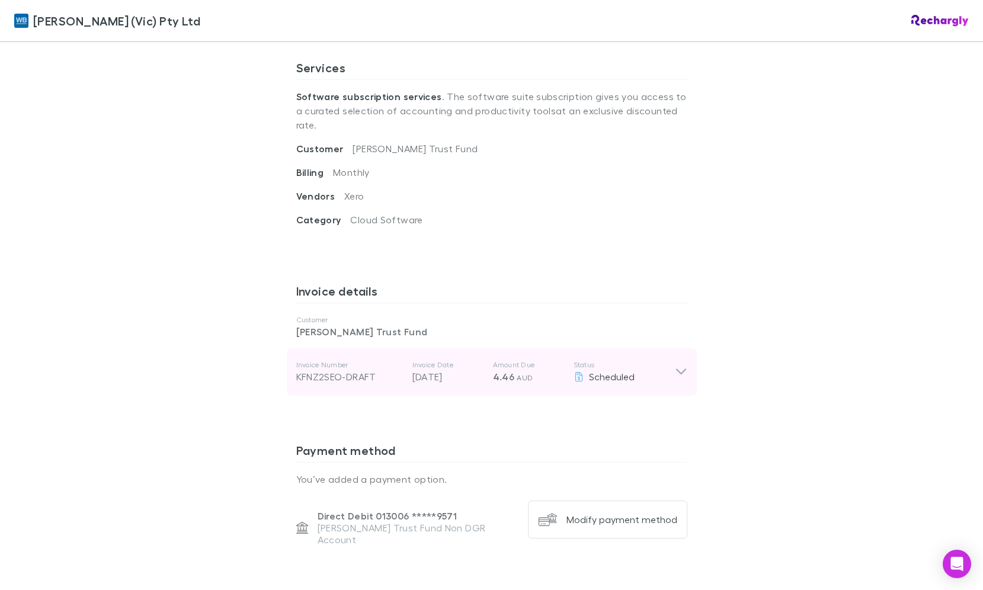
click at [679, 365] on icon at bounding box center [681, 372] width 12 height 14
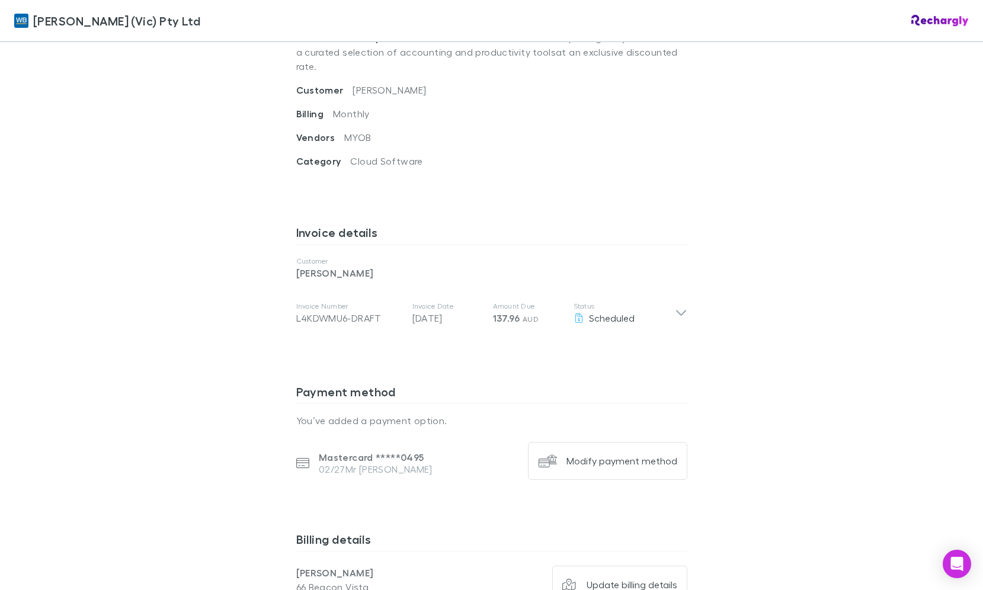
scroll to position [474, 0]
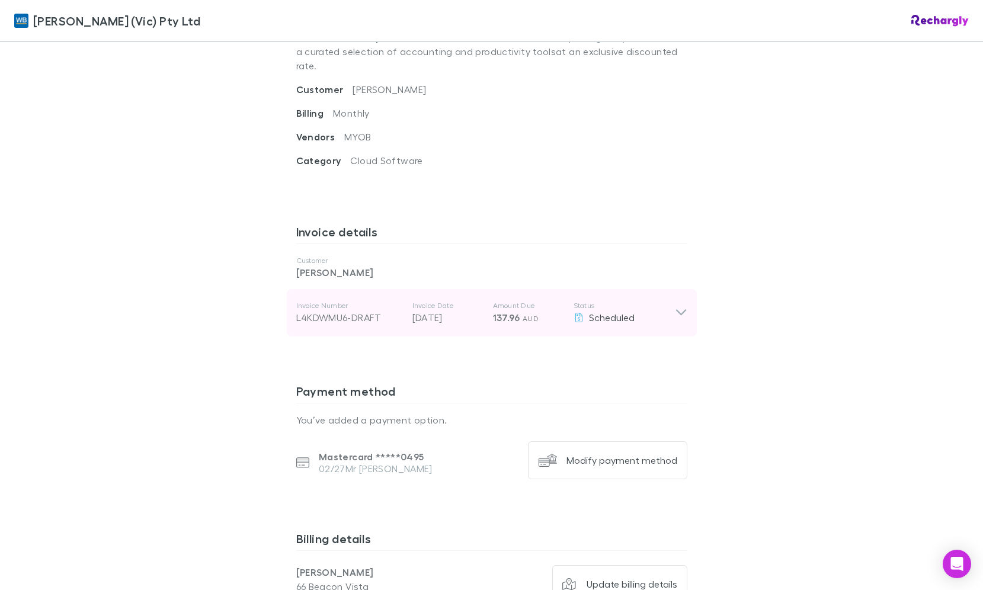
click at [684, 297] on div "Invoice Number L4KDWMU6-DRAFT Invoice Date 28 Aug 2025 Amount Due 137.96 AUD St…" at bounding box center [492, 312] width 410 height 47
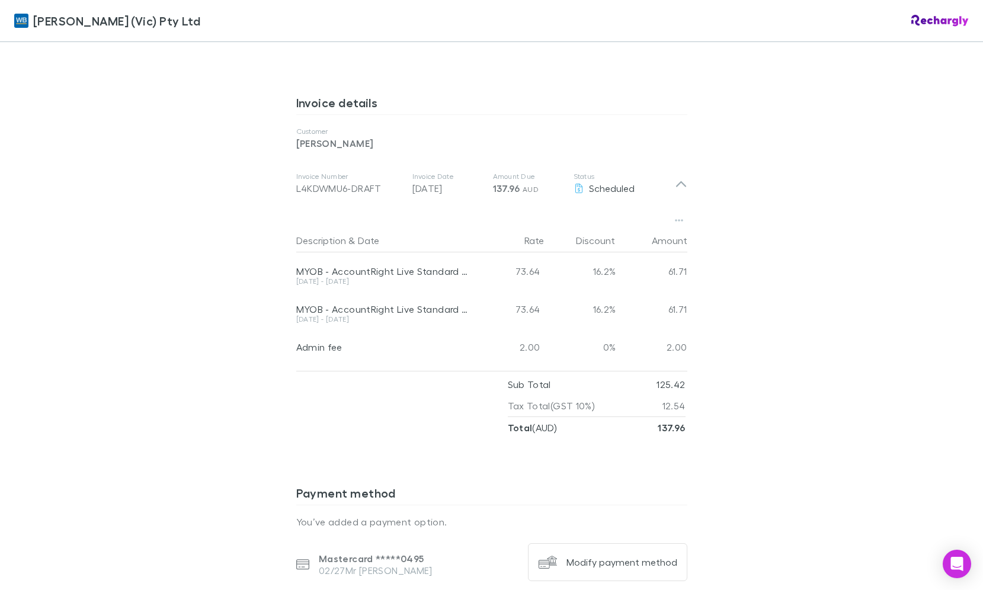
scroll to position [593, 0]
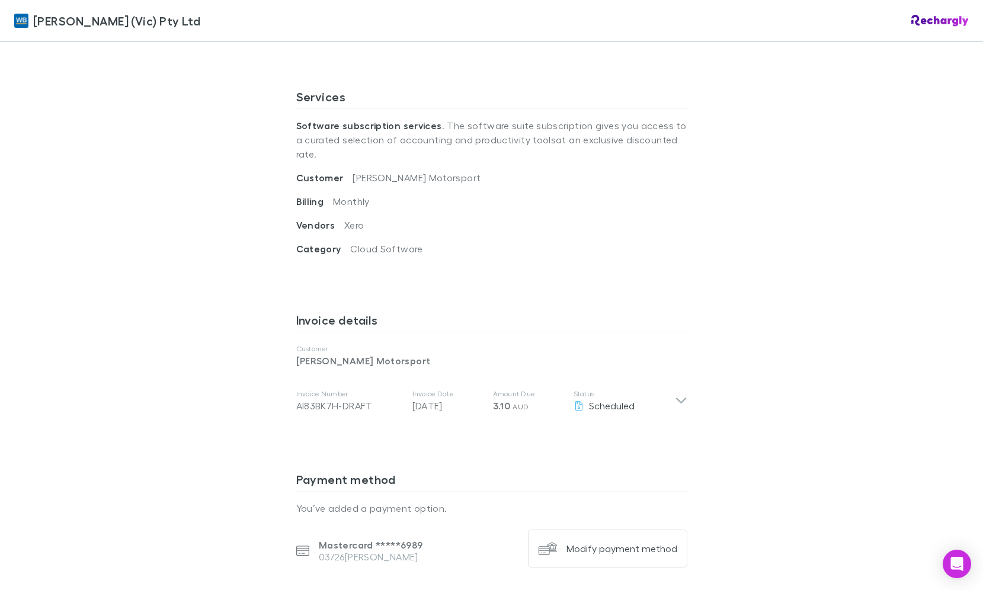
scroll to position [415, 0]
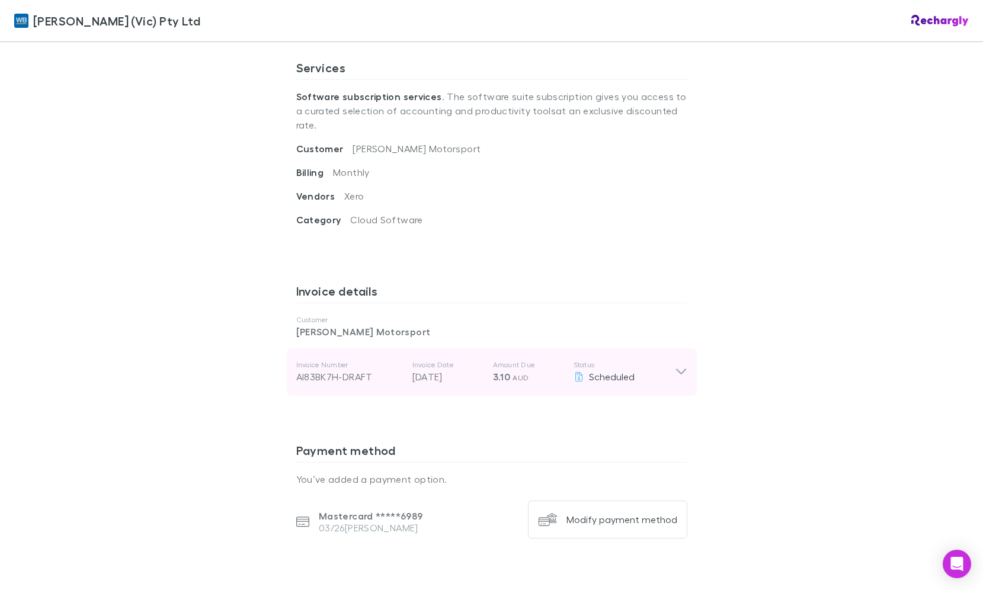
click at [677, 365] on icon at bounding box center [681, 372] width 12 height 14
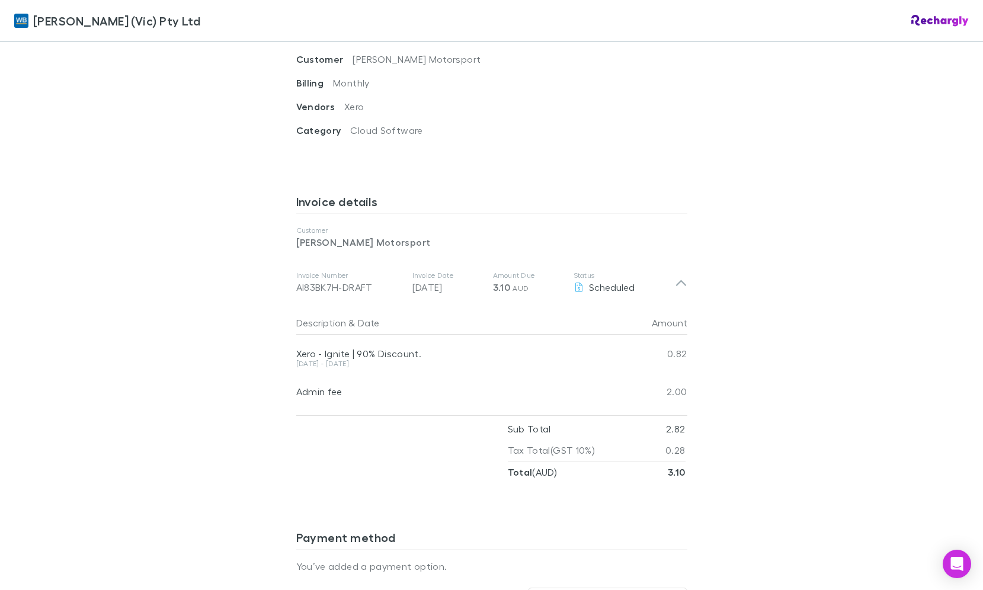
scroll to position [534, 0]
